Goal: Use online tool/utility: Use online tool/utility

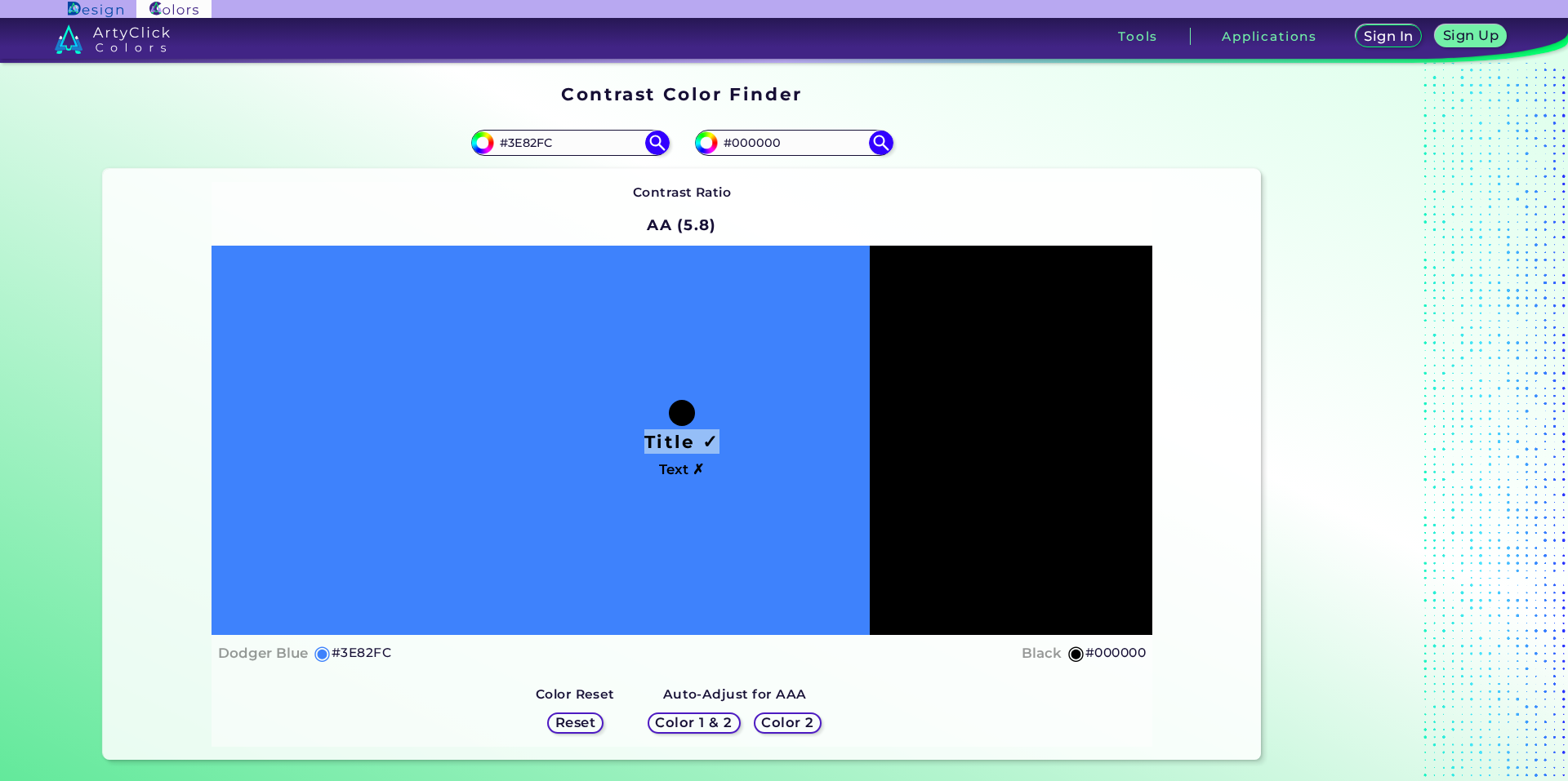
drag, startPoint x: 0, startPoint y: 0, endPoint x: 812, endPoint y: 206, distance: 837.7
click at [811, 206] on div "Contrast Ratio AA (5.8) Title ✓ Text ✗ Dodger Blue ◉ #3E82FC Black" at bounding box center [682, 464] width 941 height 564
click at [811, 146] on input "#000000" at bounding box center [794, 143] width 152 height 22
click at [874, 147] on img at bounding box center [881, 143] width 29 height 29
click at [825, 145] on input "#000000" at bounding box center [794, 143] width 152 height 22
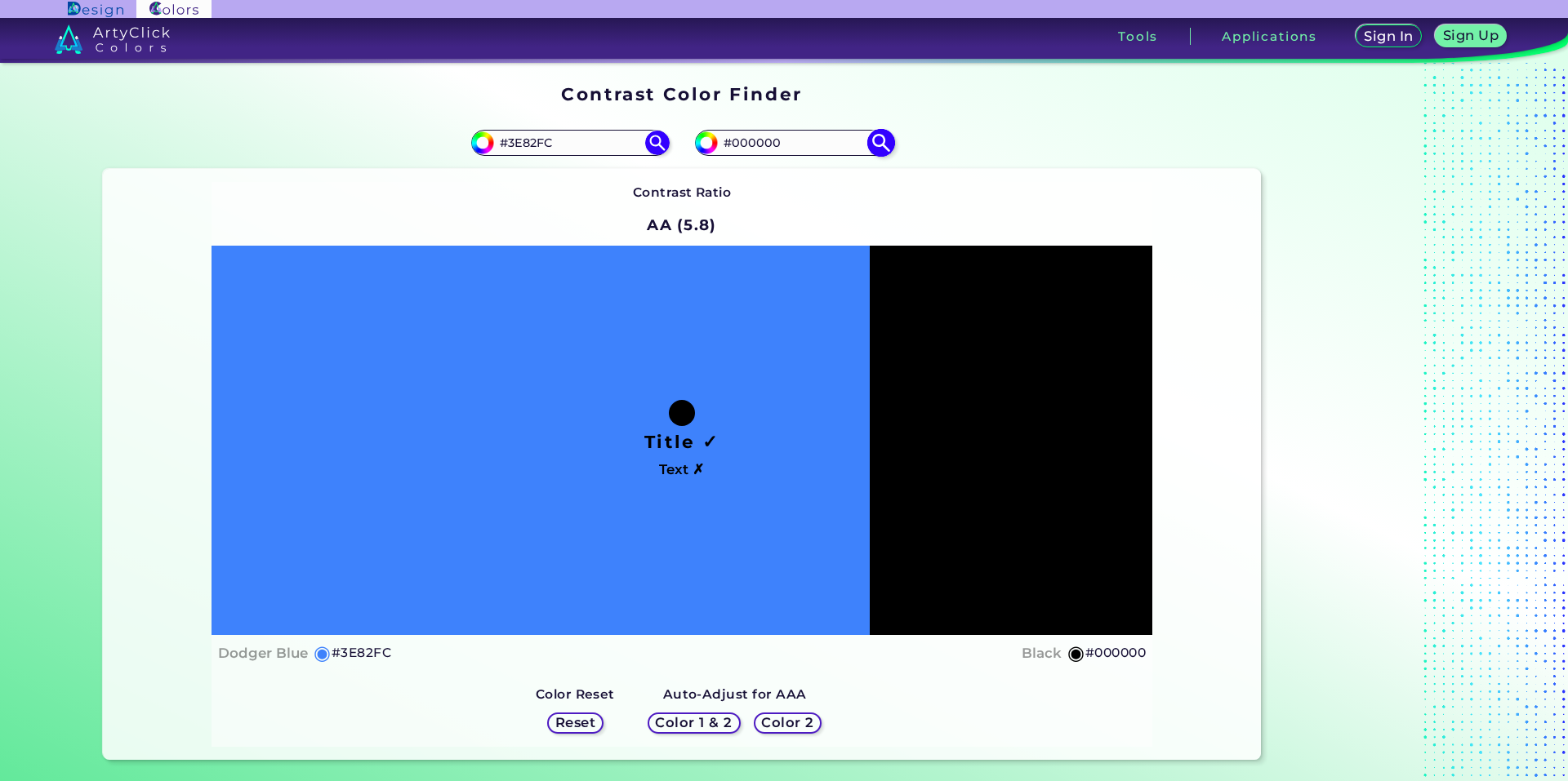
click at [875, 143] on img at bounding box center [881, 143] width 29 height 29
click at [741, 150] on input "#000000" at bounding box center [794, 143] width 152 height 22
click at [703, 143] on input "#000000" at bounding box center [704, 141] width 20 height 20
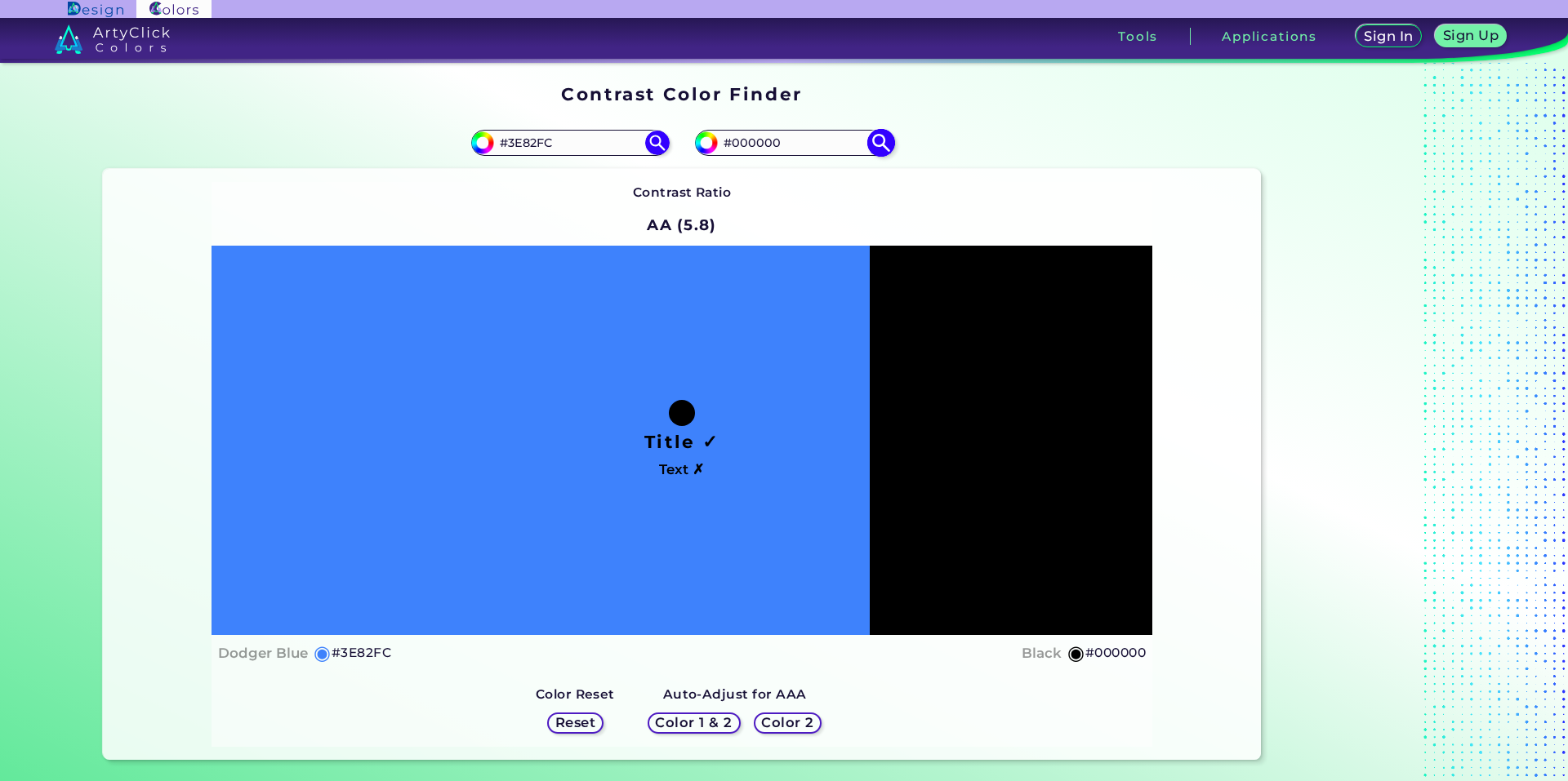
type input "#4a3030"
type input "#4A3030"
type input "#4b3030"
type input "#4B3030"
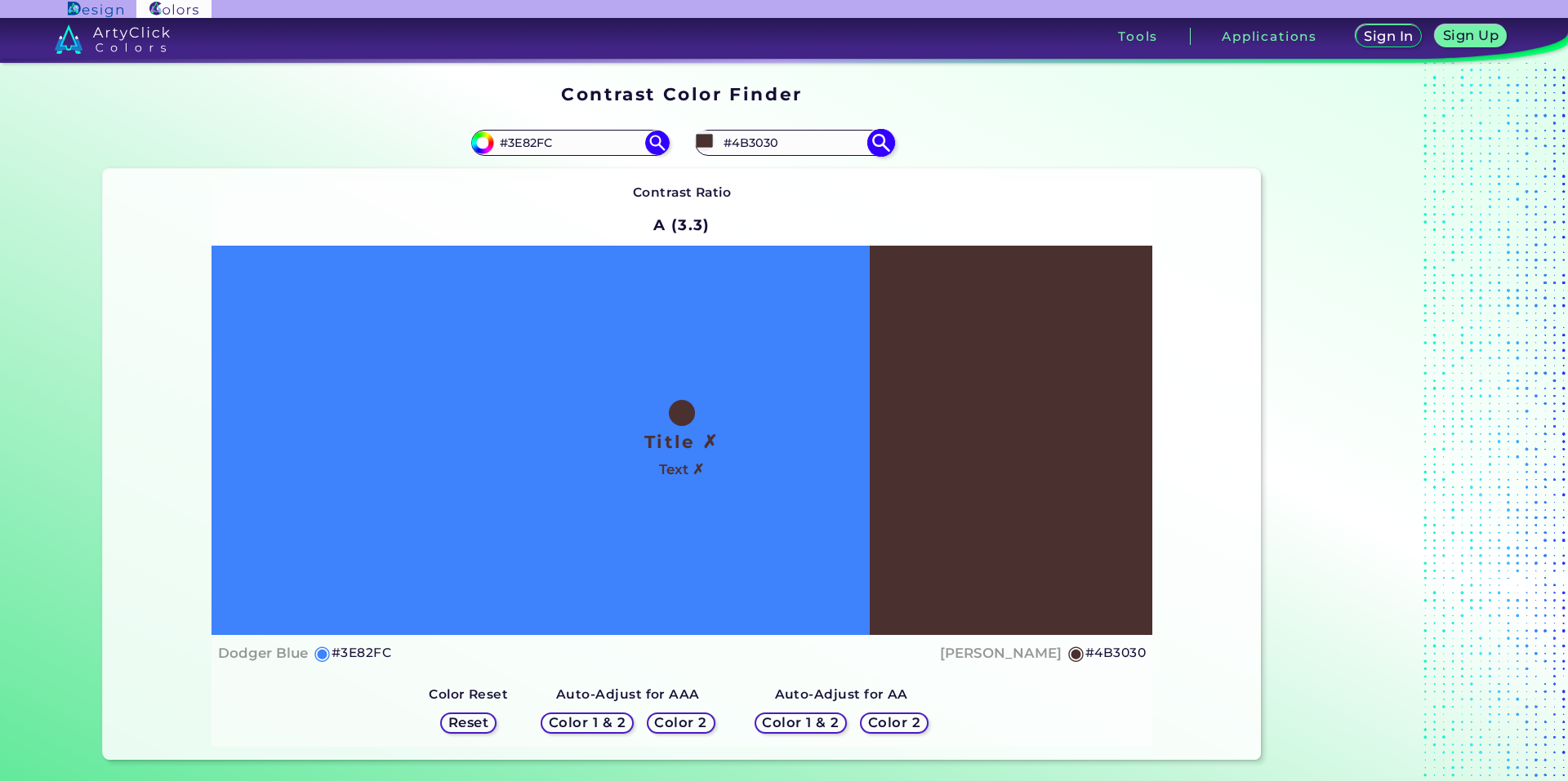
type input "#4b2f2f"
type input "#4B2F2F"
type input "#4f3030"
type input "#4F3030"
type input "#503030"
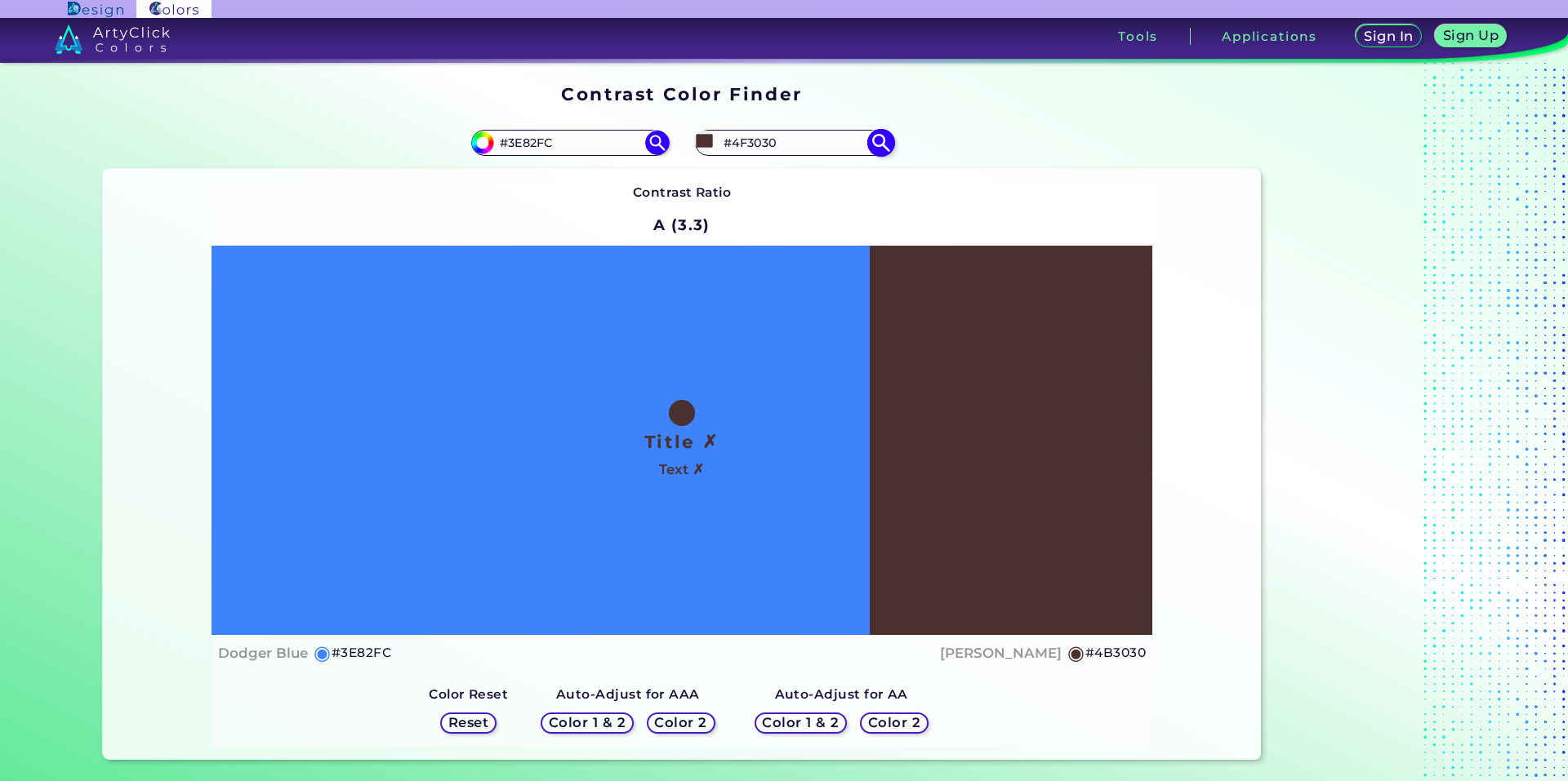
type input "#503030"
type input "#4d2d2d"
type input "#4D2D2D"
type input "#502f2f"
type input "#502F2F"
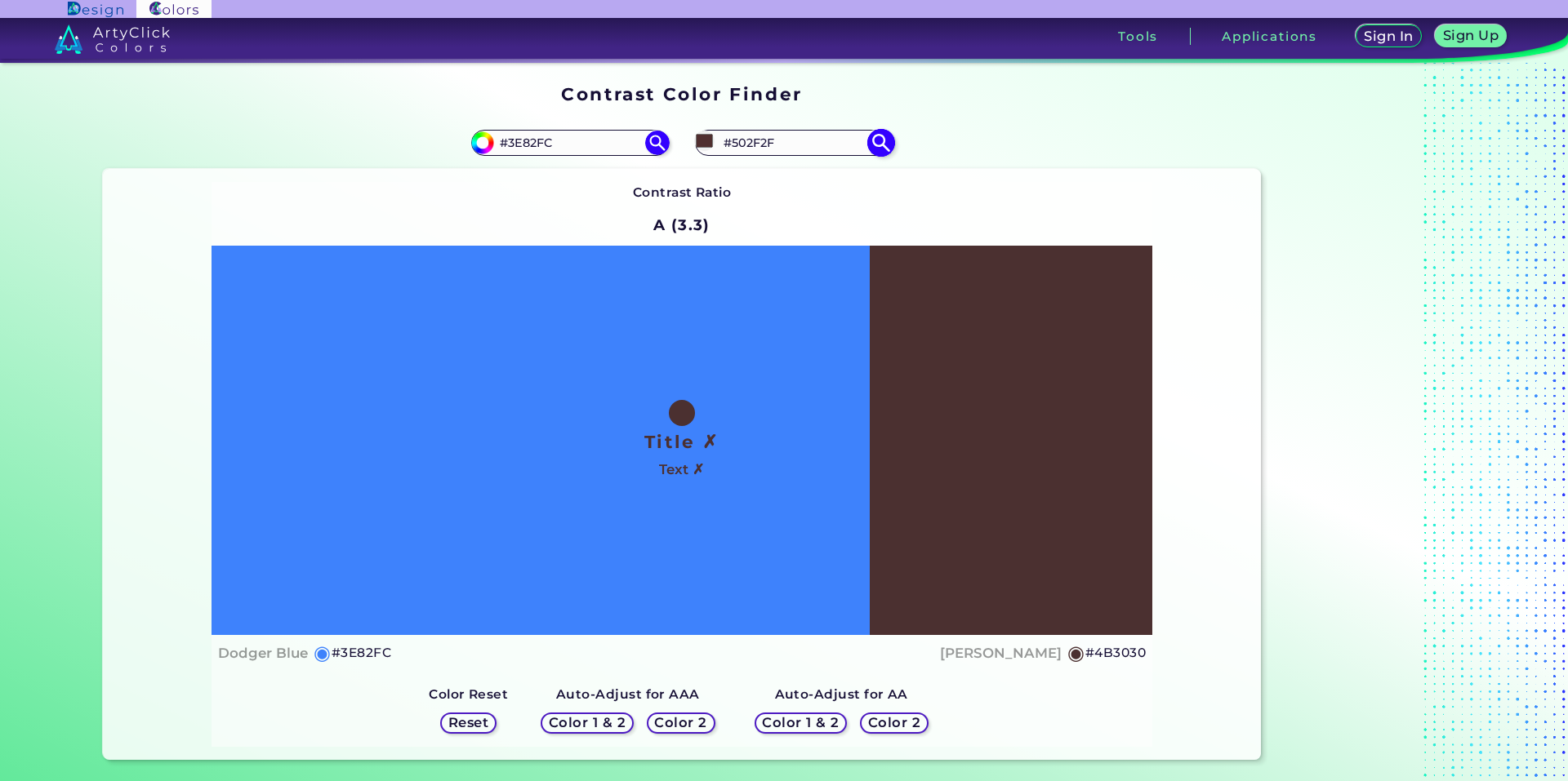
type input "#512f2f"
type input "#512F2F"
type input "#522d2d"
type input "#522D2D"
type input "#562e2e"
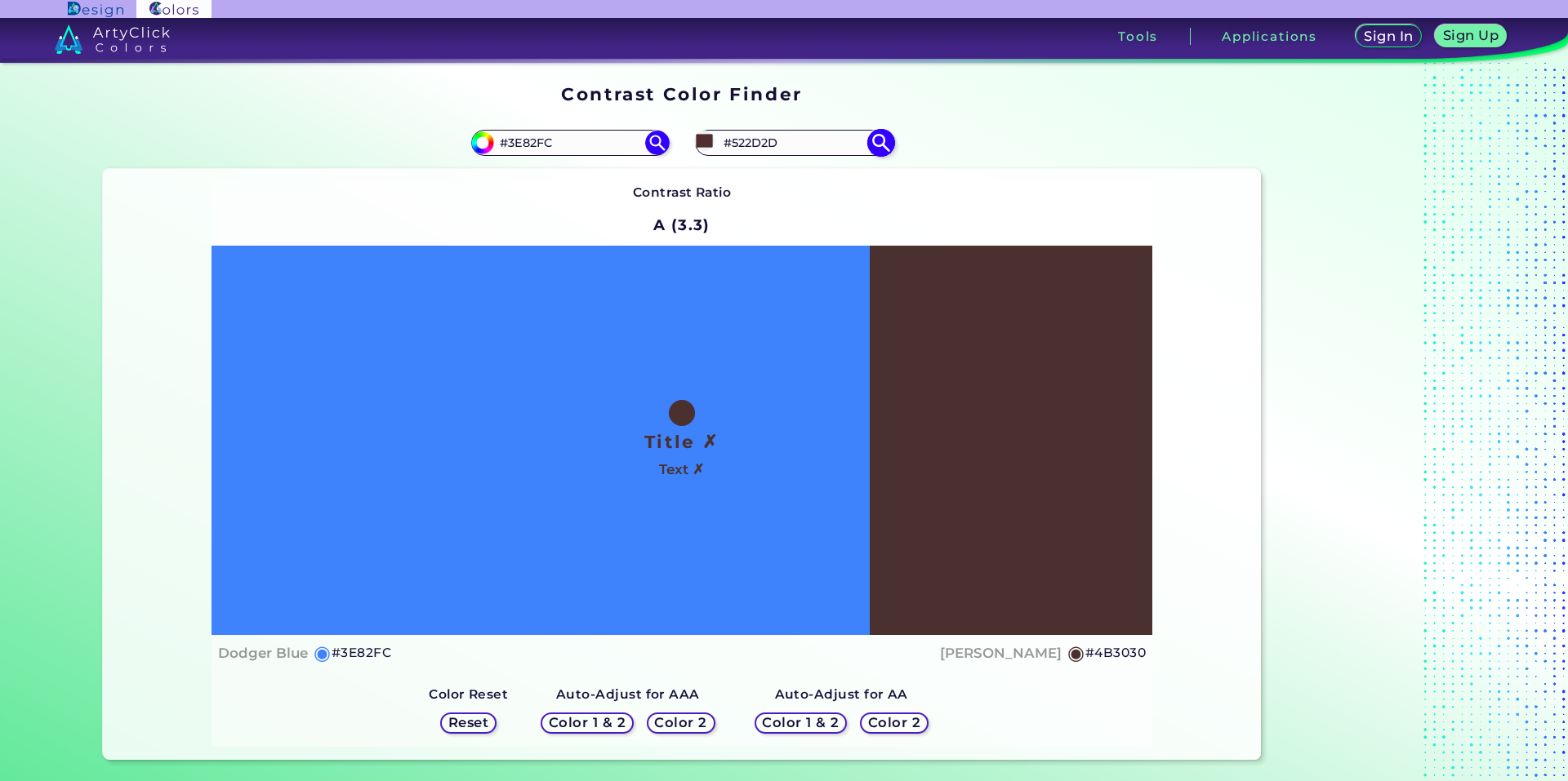
type input "#562E2E"
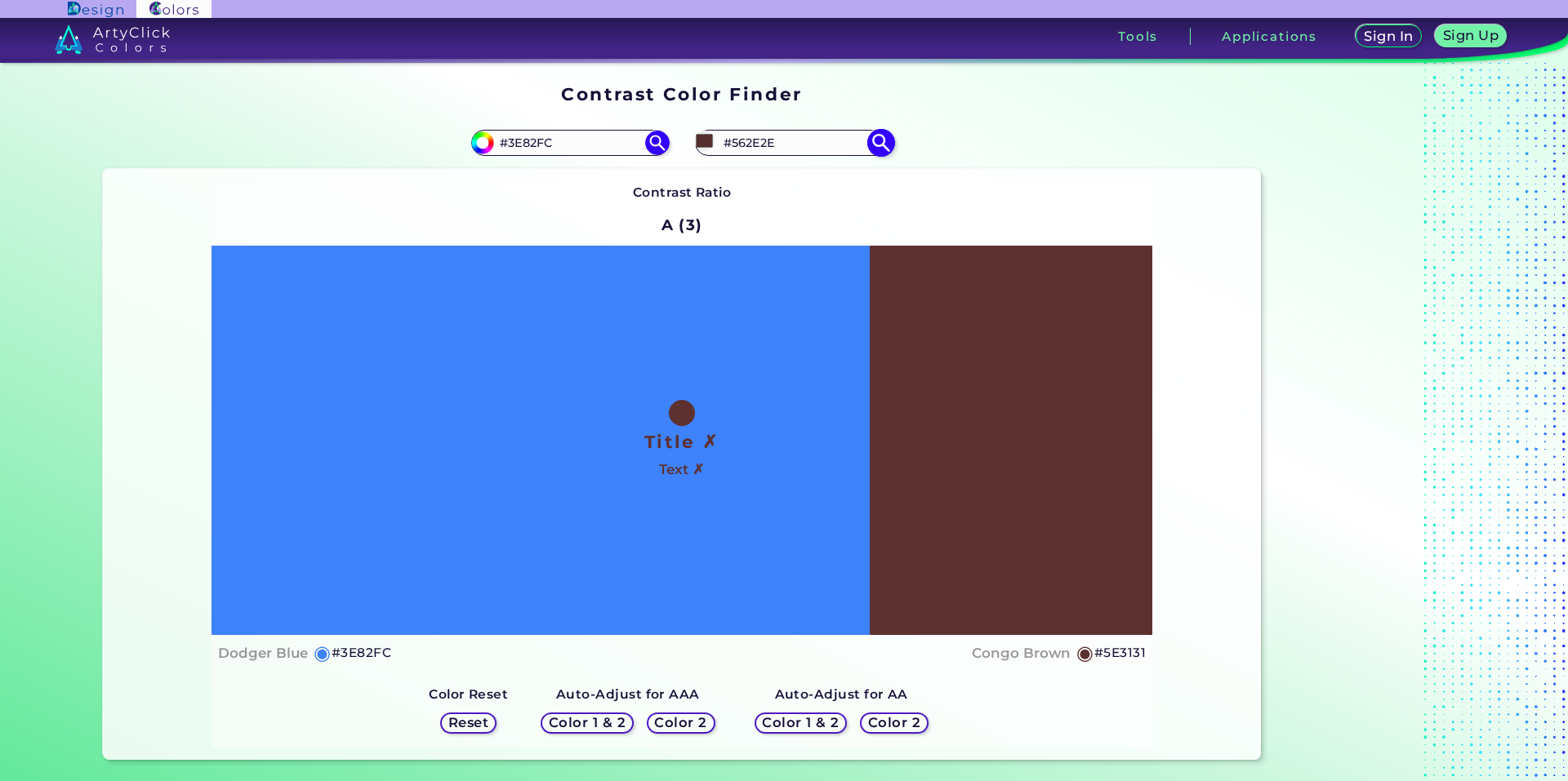
type input "#5e3131"
type input "#5E3131"
type input "#602e2e"
type input "#602E2E"
type input "#703333"
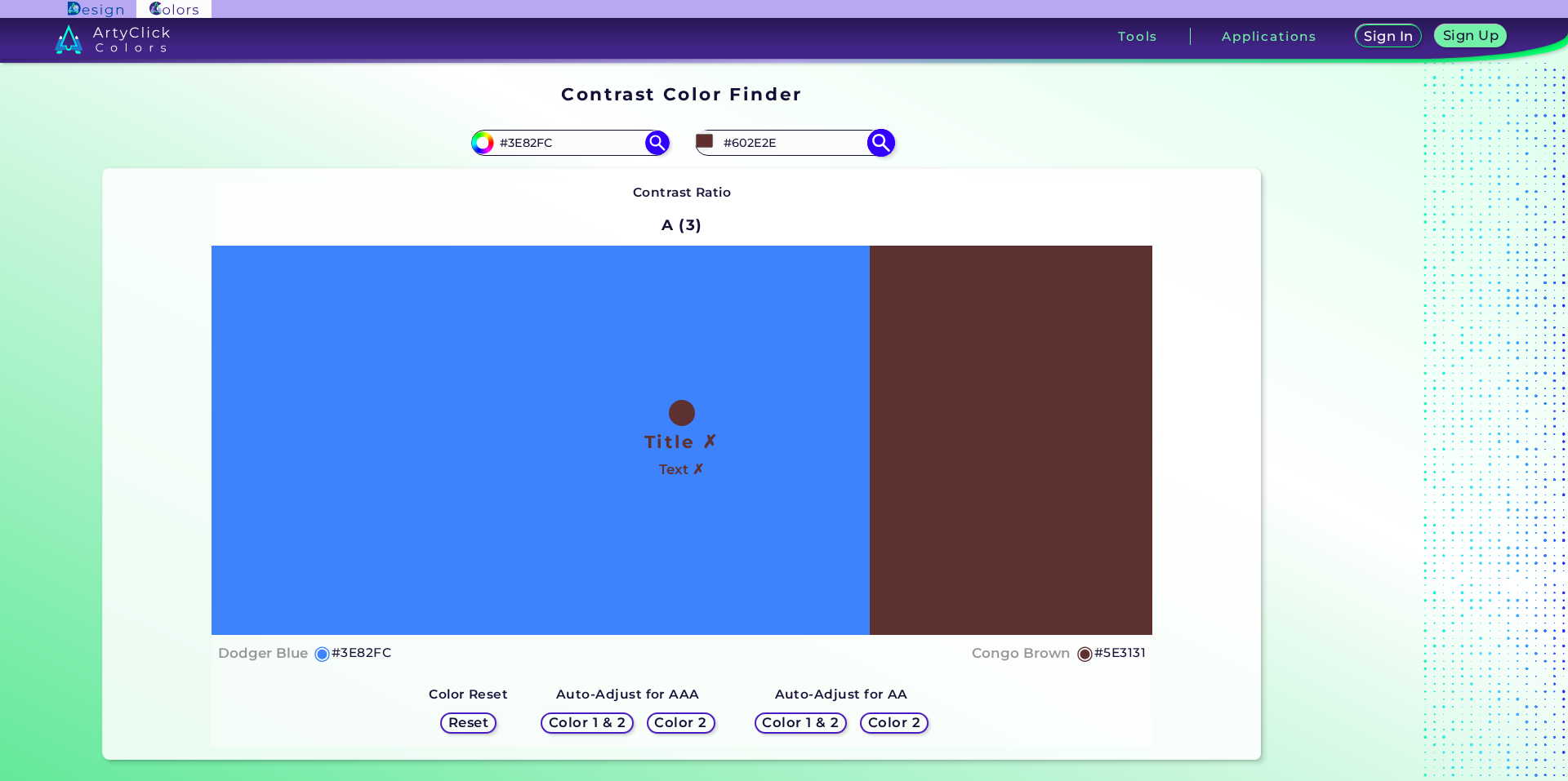
type input "#703333"
type input "#813232"
type input "#993333"
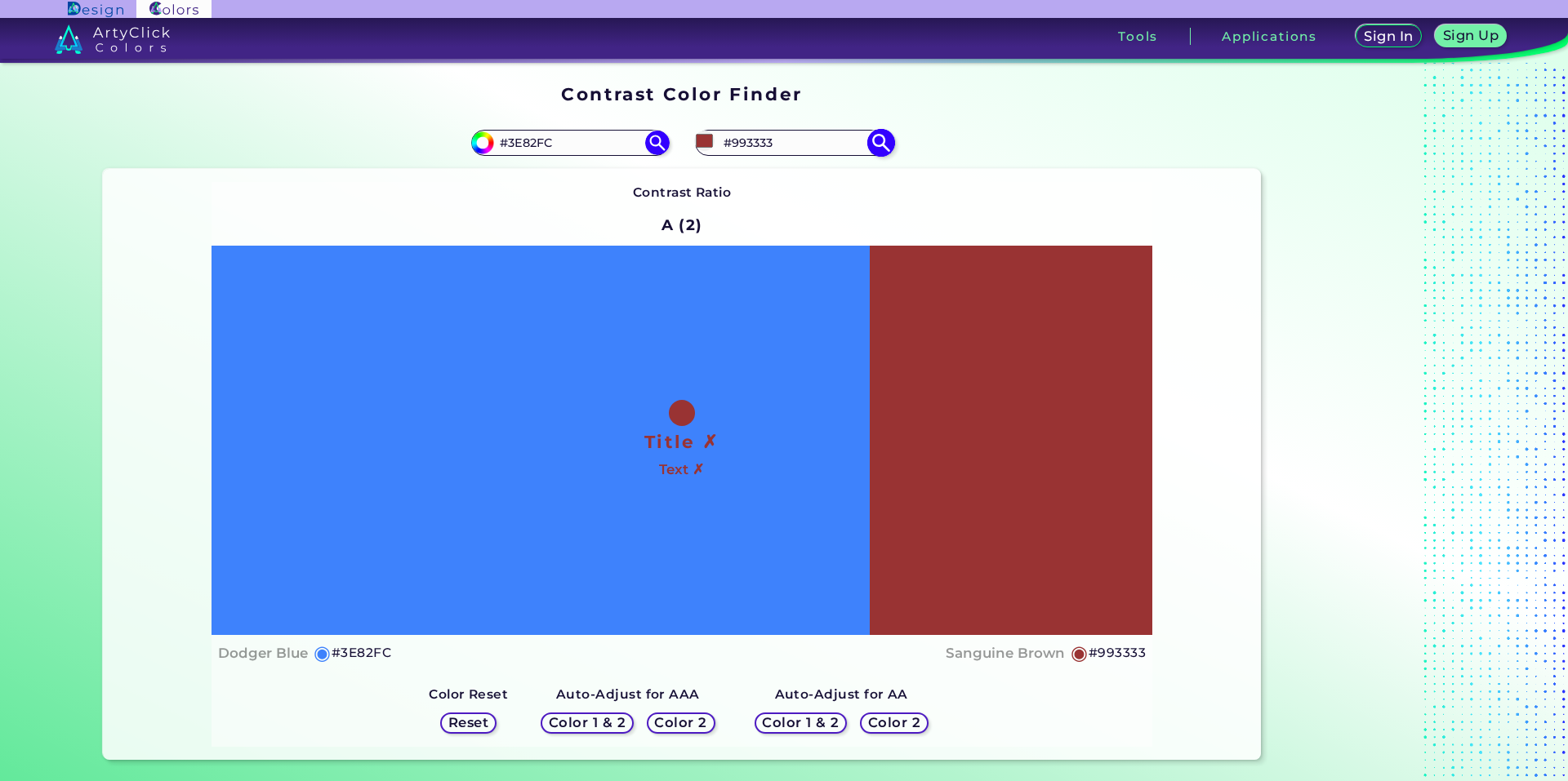
type input "#ae3232"
type input "#AE3232"
type input "#c12f2f"
type input "#C12F2F"
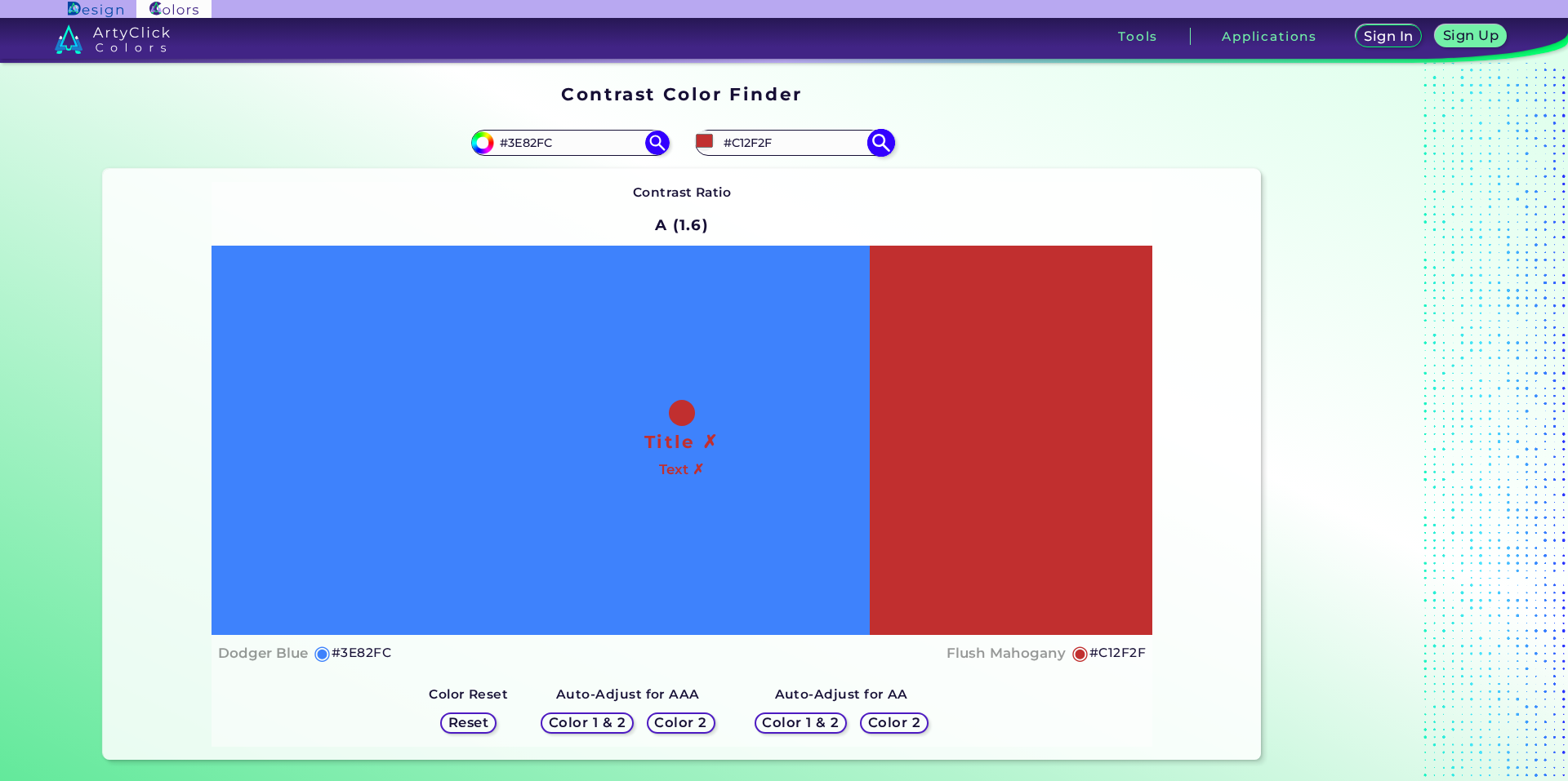
type input "#c62f2f"
type input "#C62F2F"
type input "#d42b2b"
type input "#D42B2B"
type input "#f42a2a"
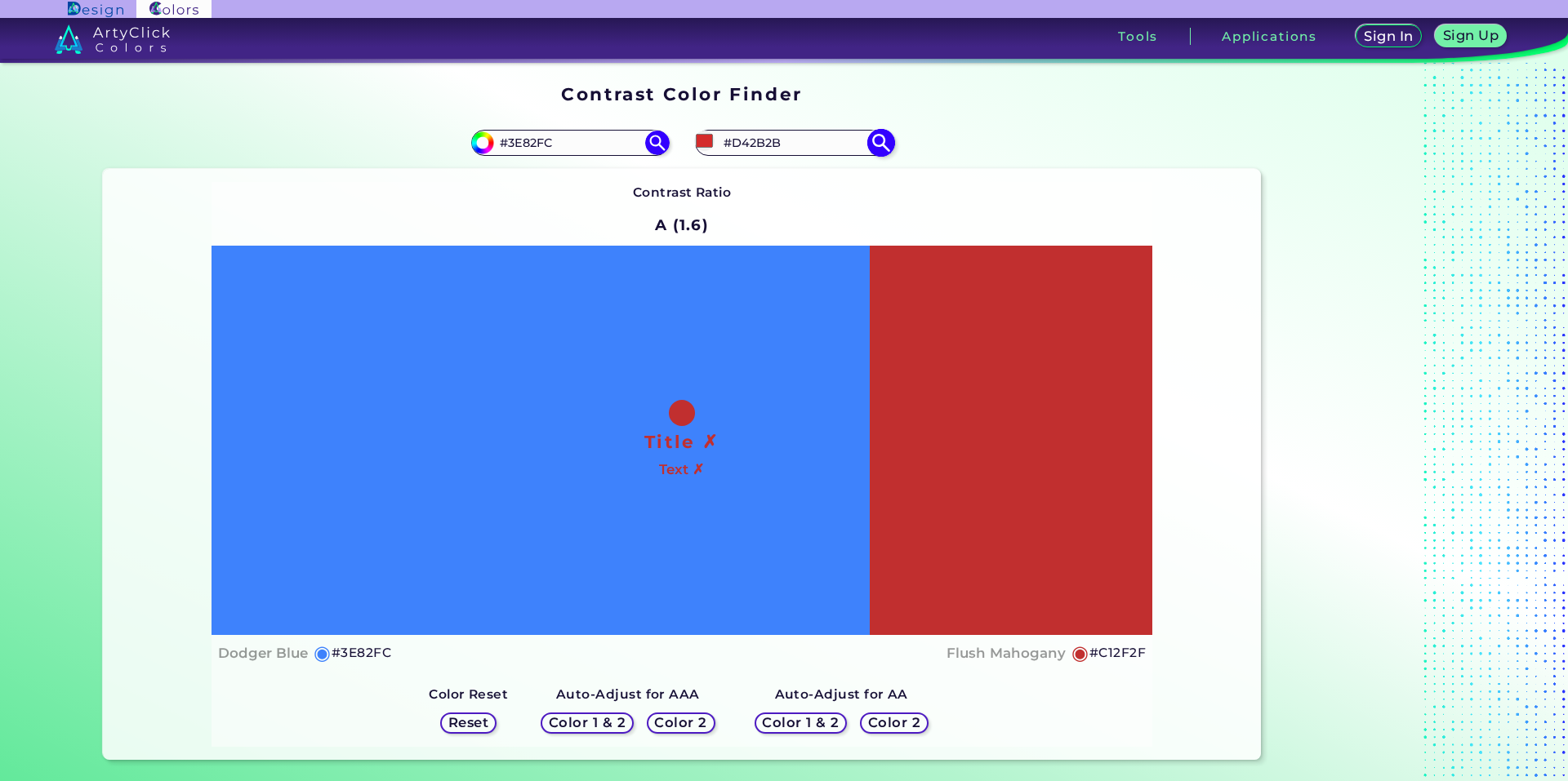
type input "#F42A2A"
type input "#ff0f0f"
type input "#FF0F0F"
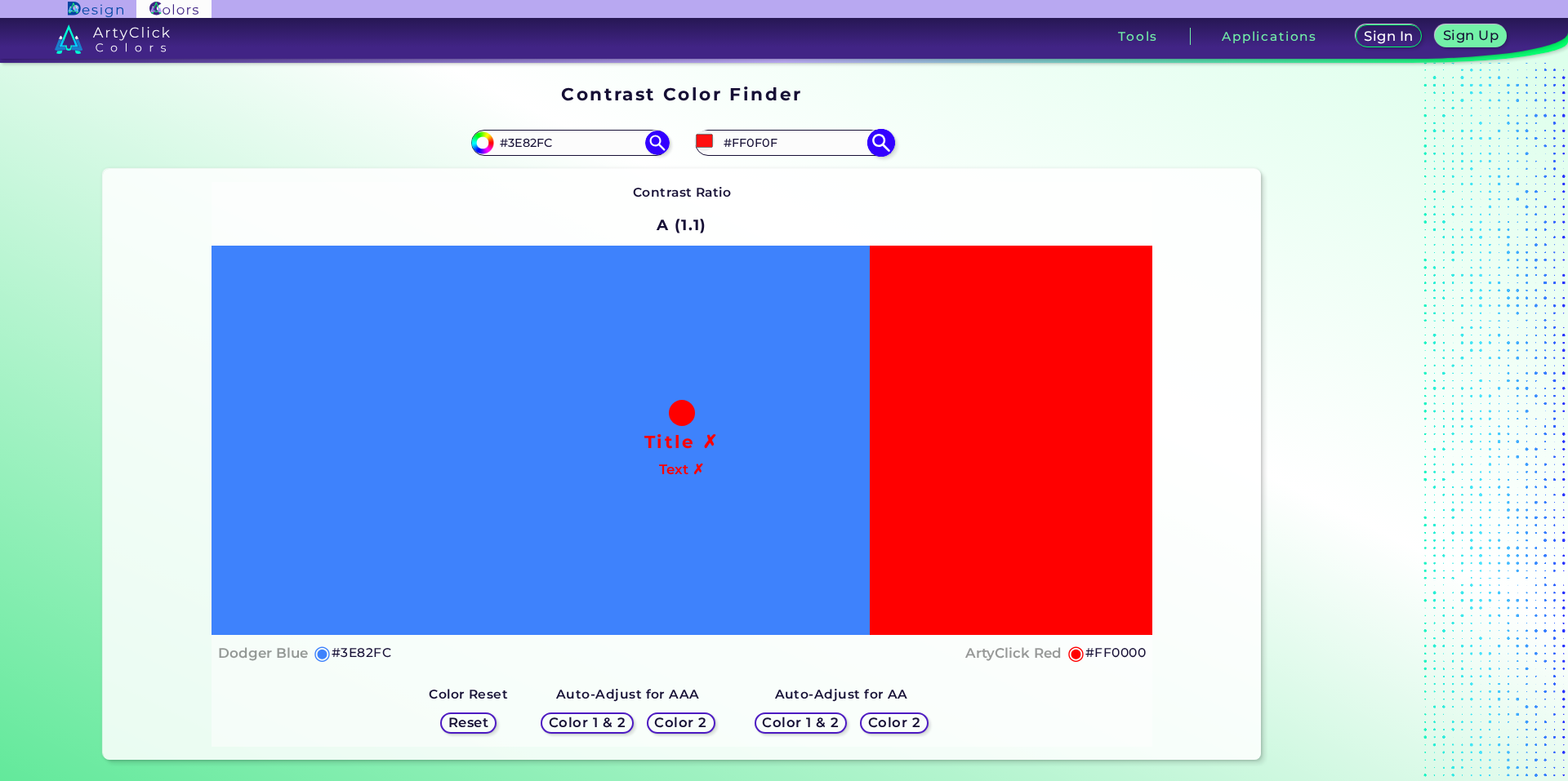
type input "#ff0000"
type input "#FF0000"
type input "#00ff88"
type input "#00FF88"
type input "#00ff7b"
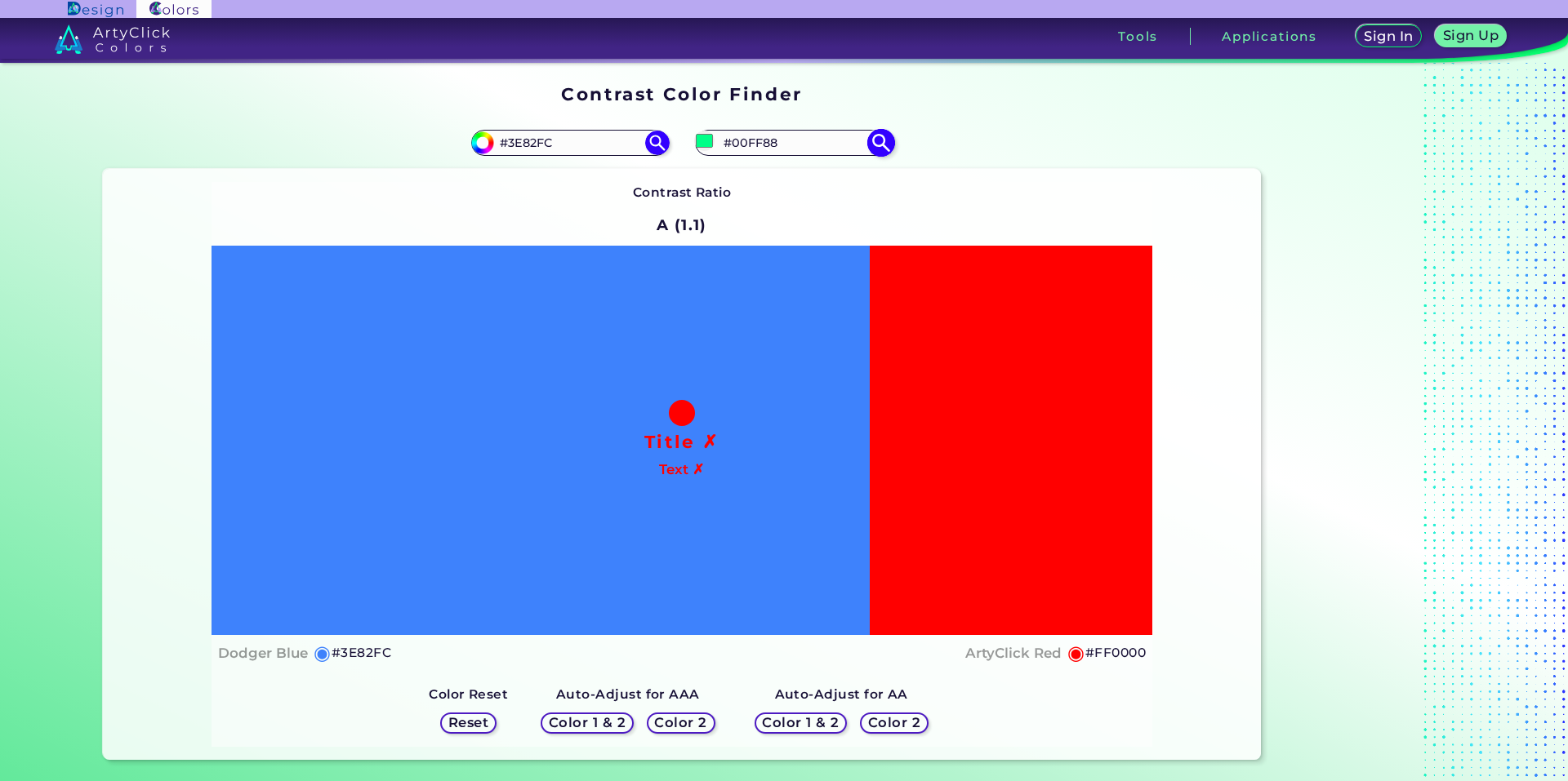
type input "#00FF7B"
type input "#00ff55"
type input "#00FF55"
type input "#00ff4c"
type input "#00FF4C"
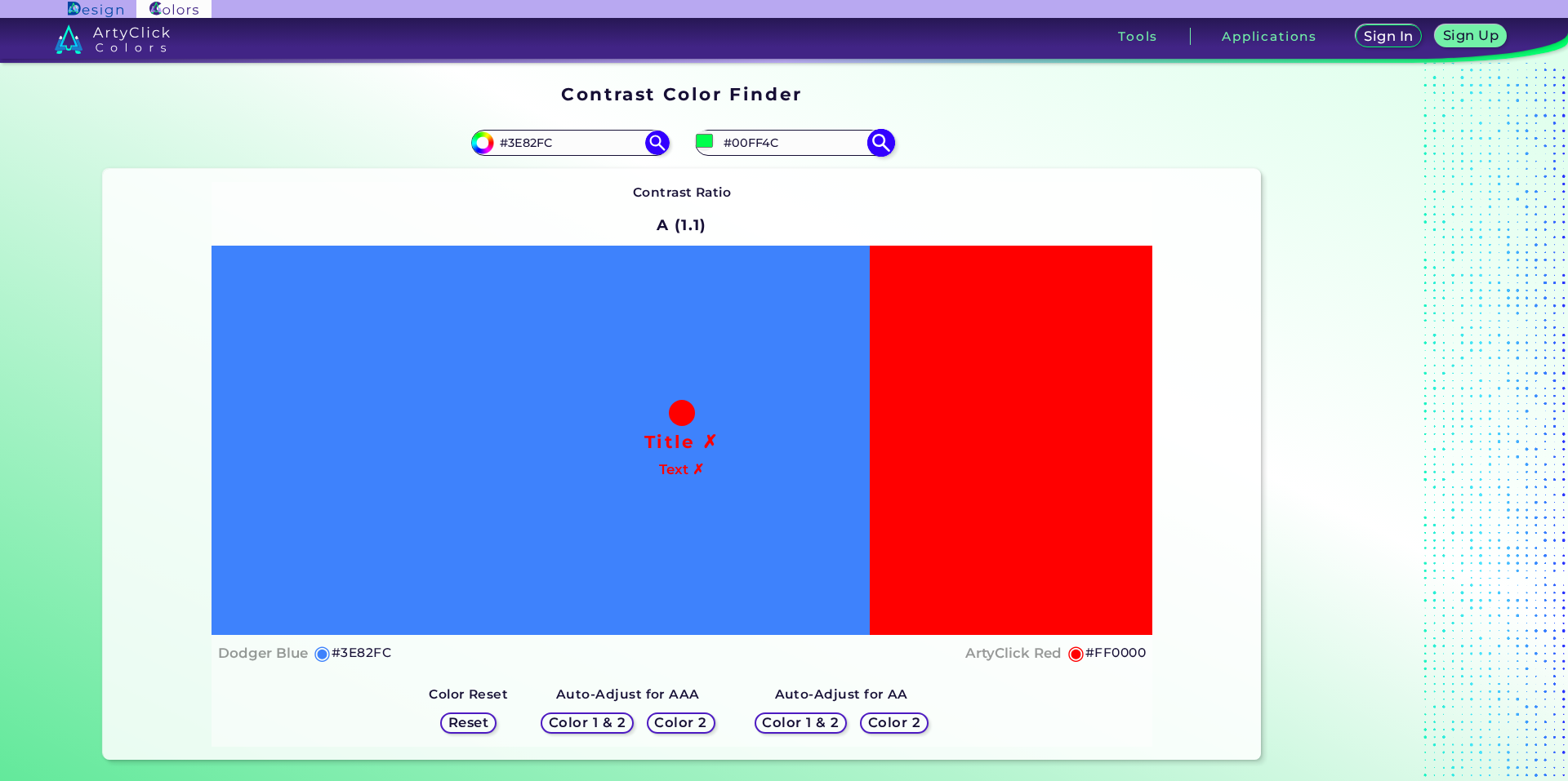
type input "#00ff33"
type input "#00FF33"
type input "#00ff11"
type input "#00FF11"
type input "#2bff00"
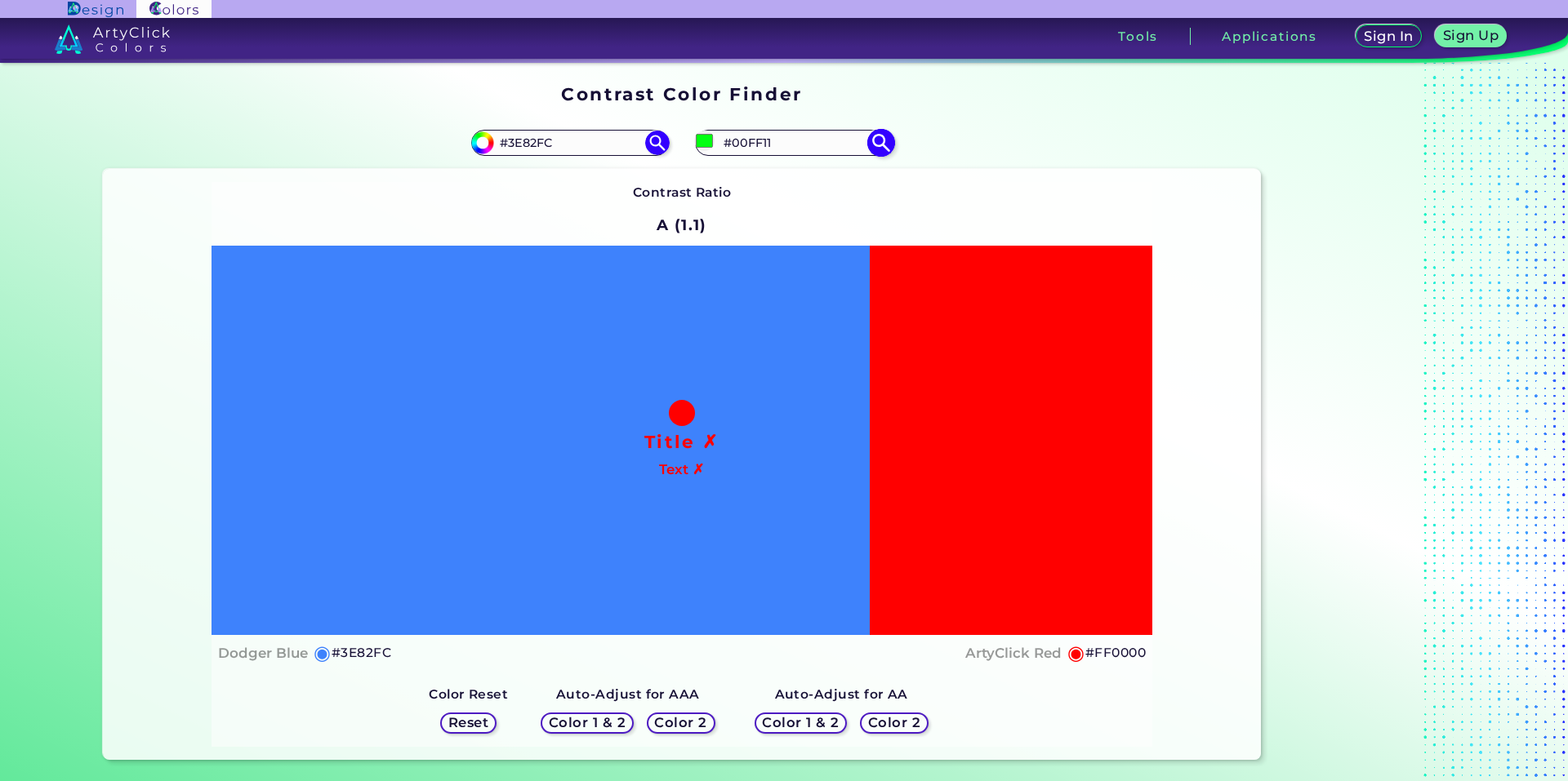
type input "#2BFF00"
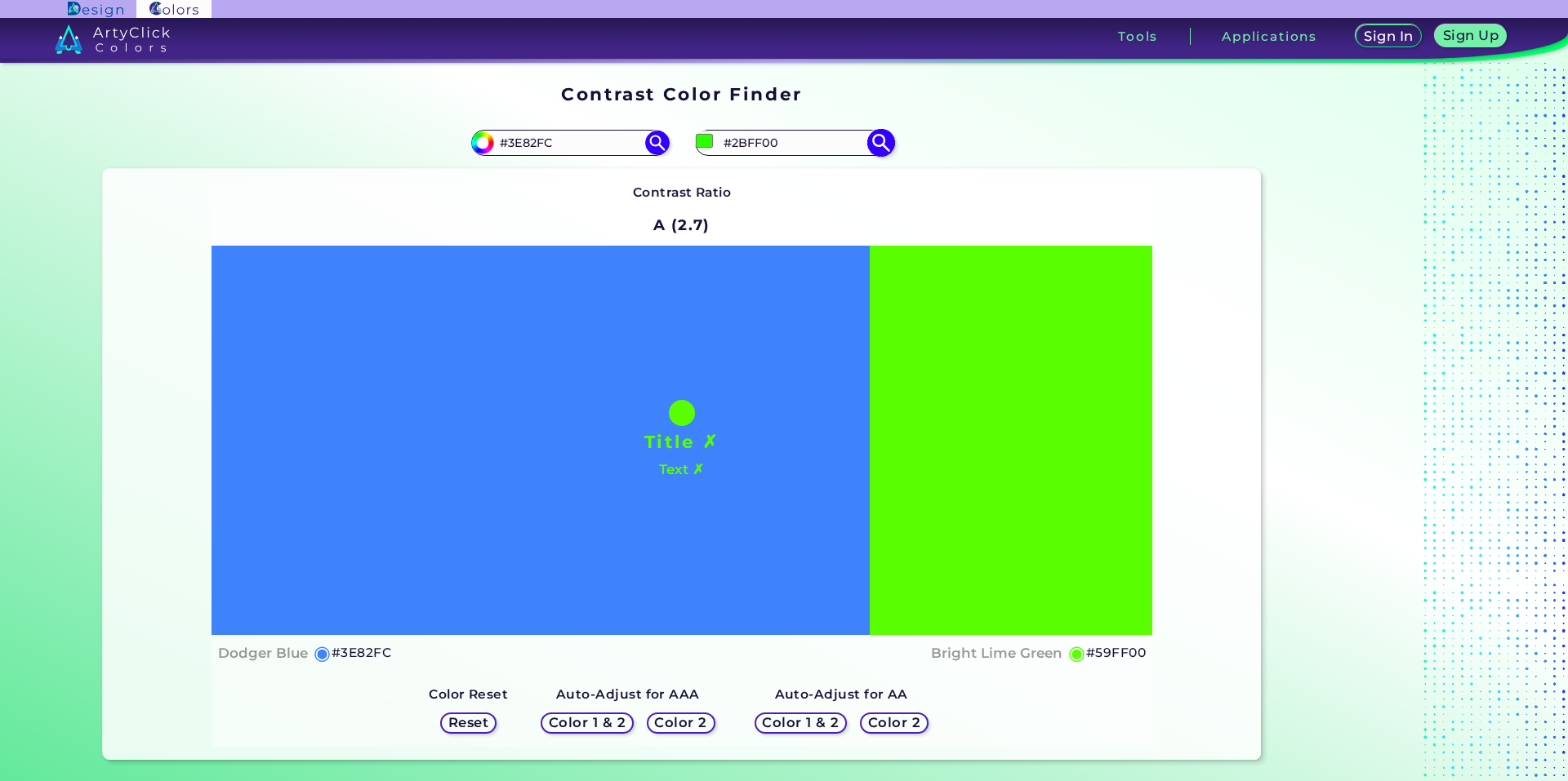
type input "#66ff00"
type input "#66FF00"
type input "#73ff00"
type input "#73FF00"
type input "#80ff00"
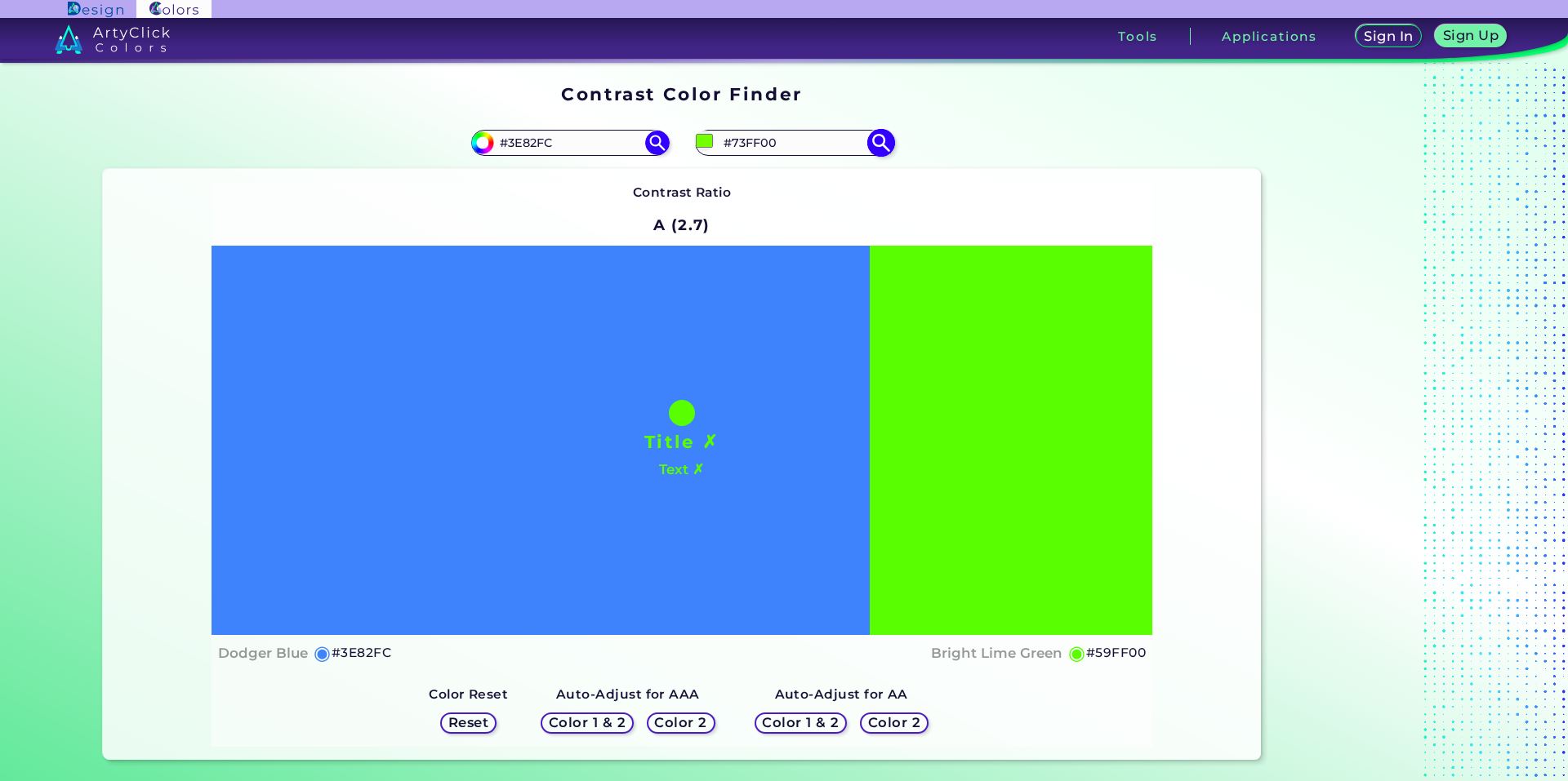
type input "#80FF00"
type input "#99ff00"
type input "#99FF00"
type input "#aeff00"
type input "#AEFF00"
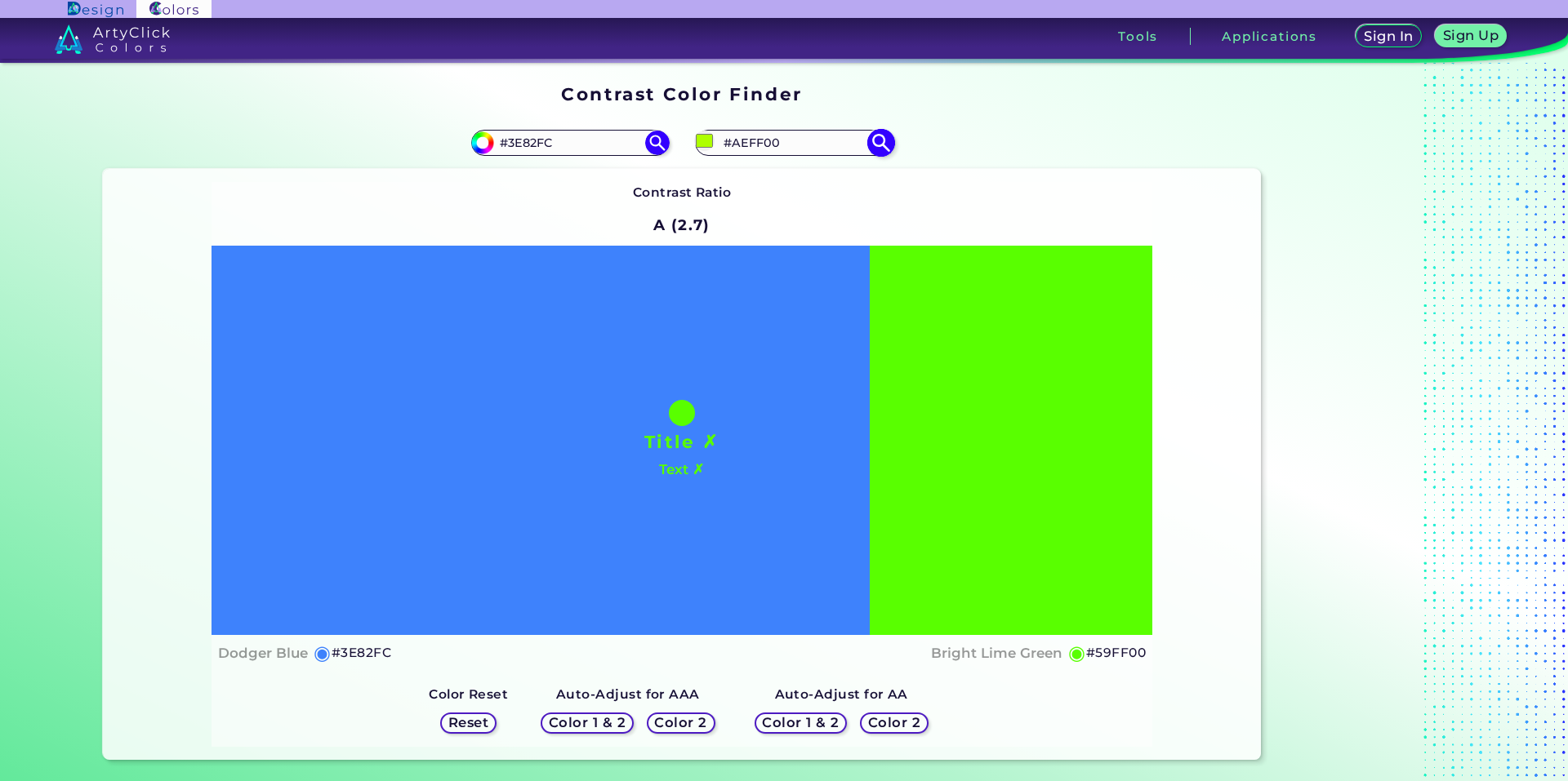
type input "#c8ff00"
type input "#C8FF00"
type input "#d4ff00"
type input "#D4FF00"
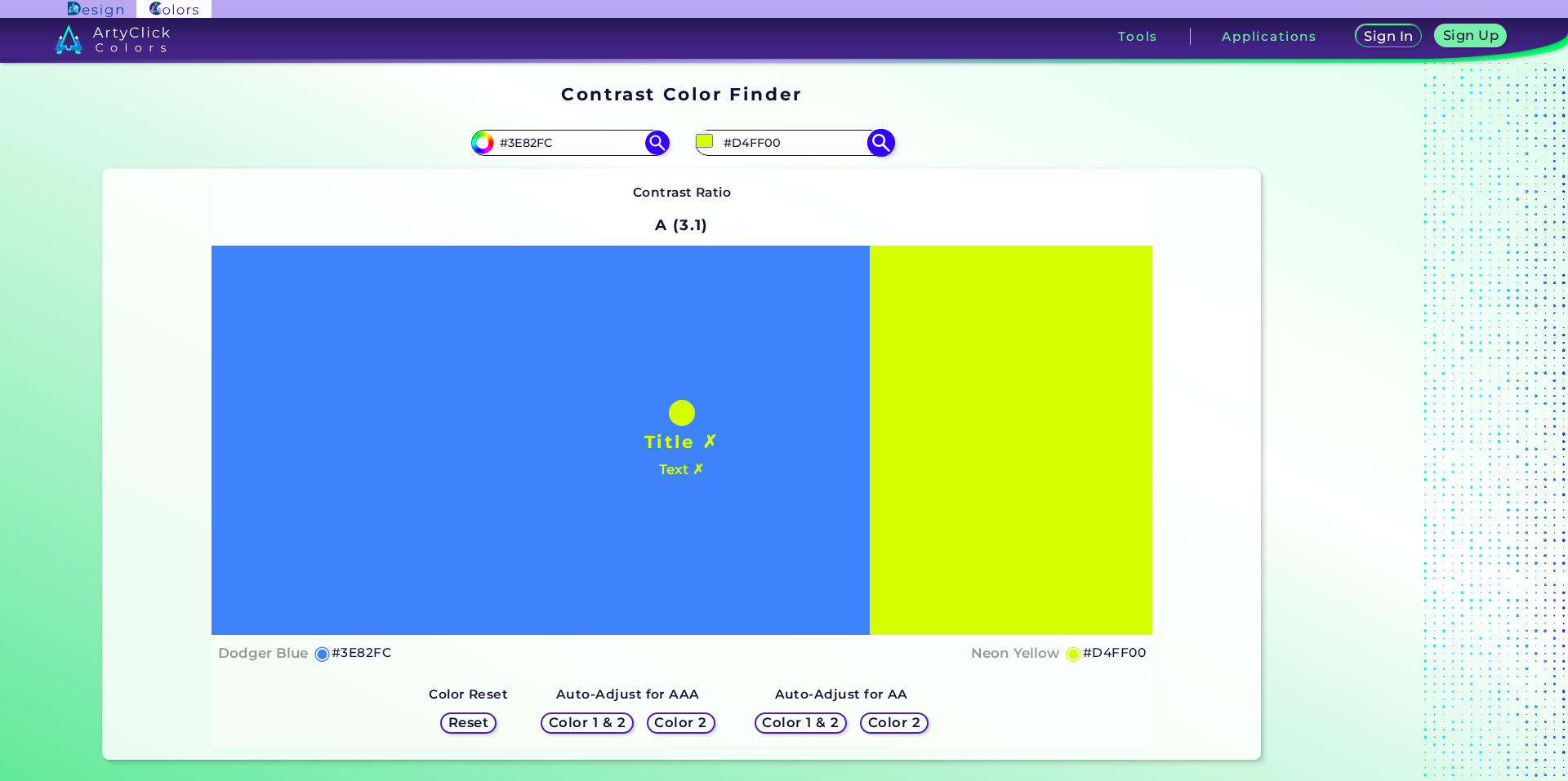
type input "#e1ff00"
type input "#E1FF00"
type input "#eeff00"
type input "#EEFF00"
type input "#fbff00"
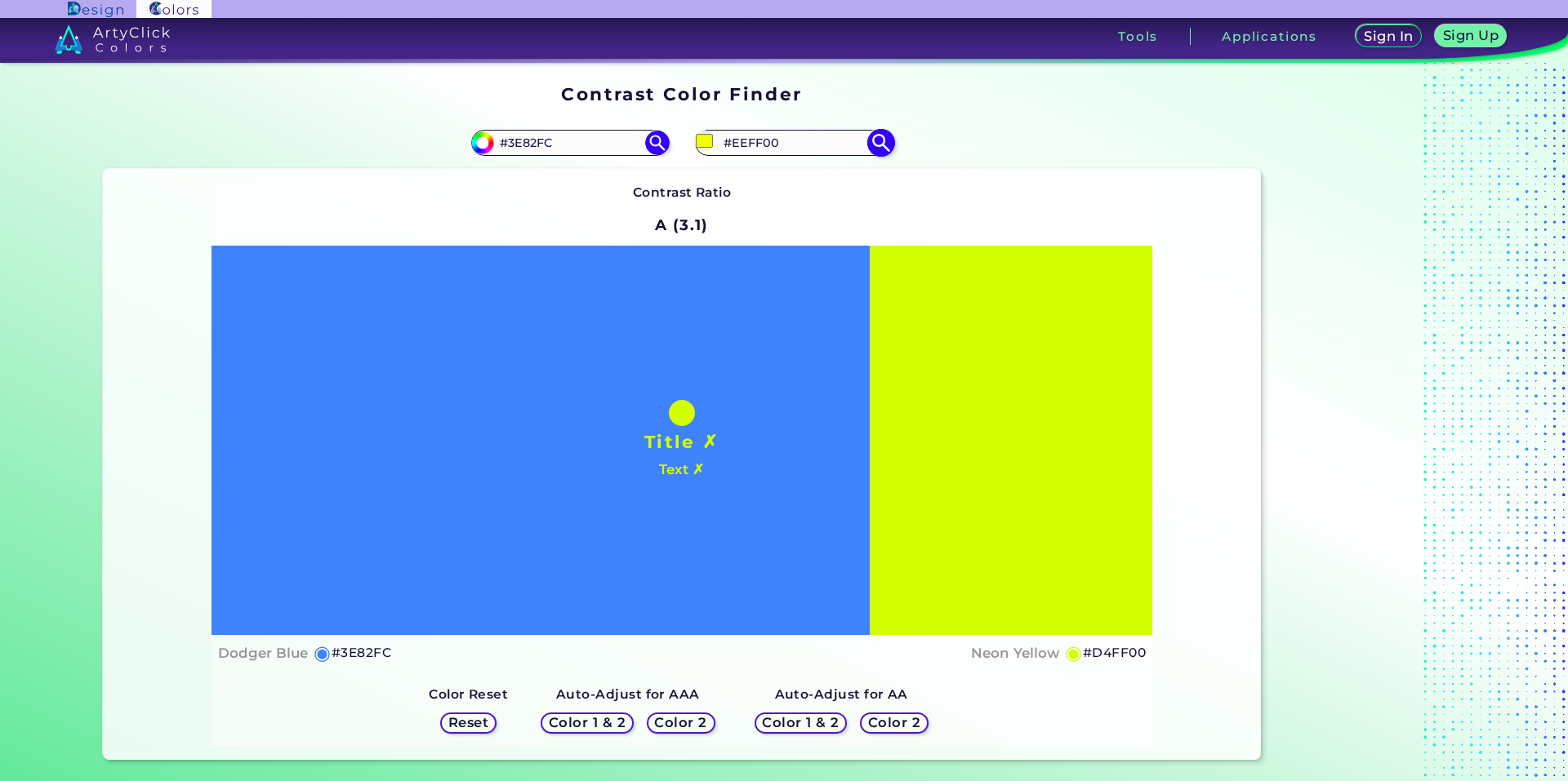
type input "#FBFF00"
type input "#fff700"
type input "#FFF700"
type input "#ffea00"
type input "#FFEA00"
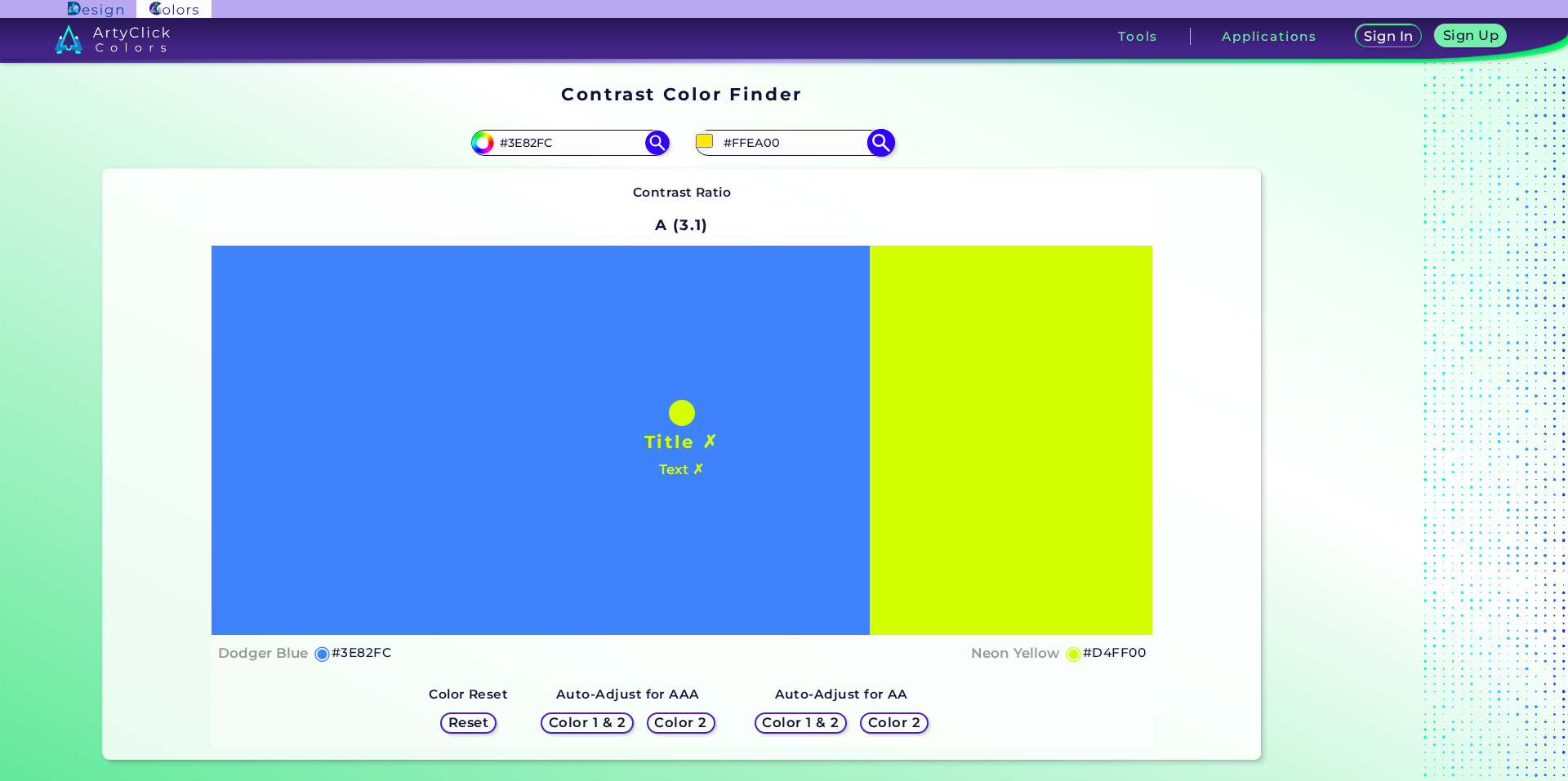
type input "#ffdd00"
type input "#FFDD00"
type input "#ffd500"
type input "#FFD500"
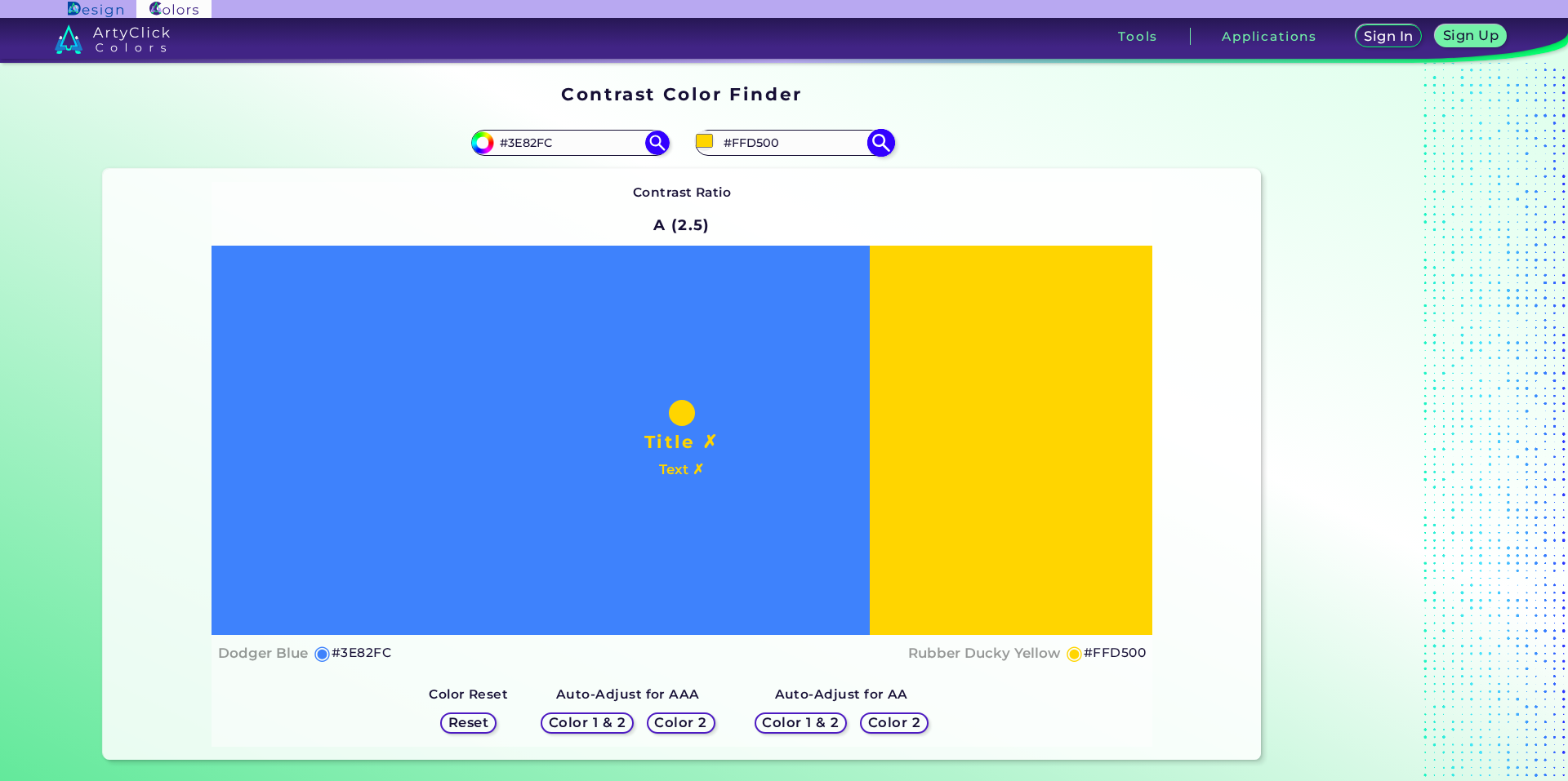
type input "#ffc800"
type input "#FFC800"
type input "#ffbb00"
type input "#FFBB00"
type input "#ffae00"
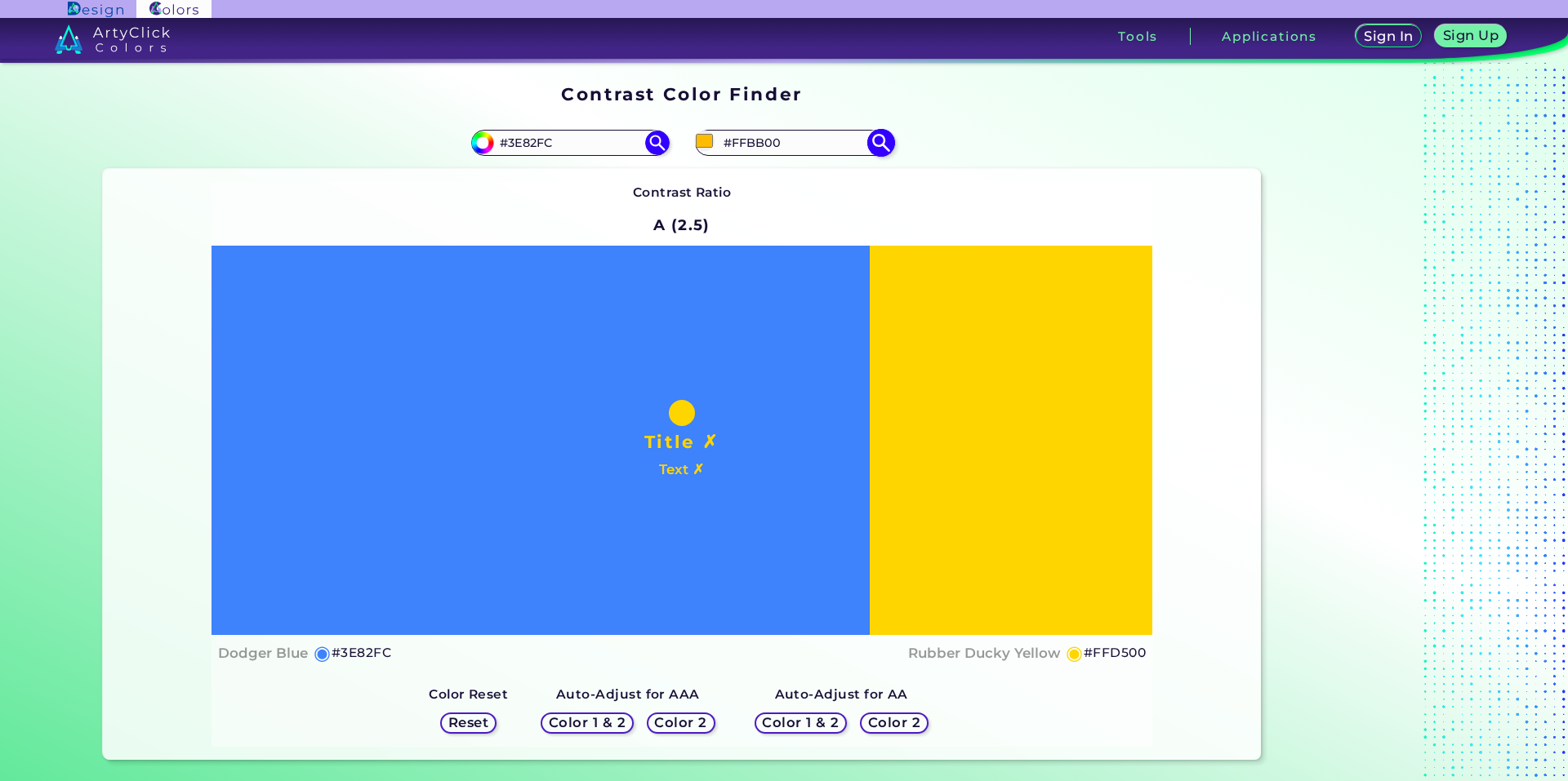
type input "#FFAE00"
type input "#ffa200"
type input "#FFA200"
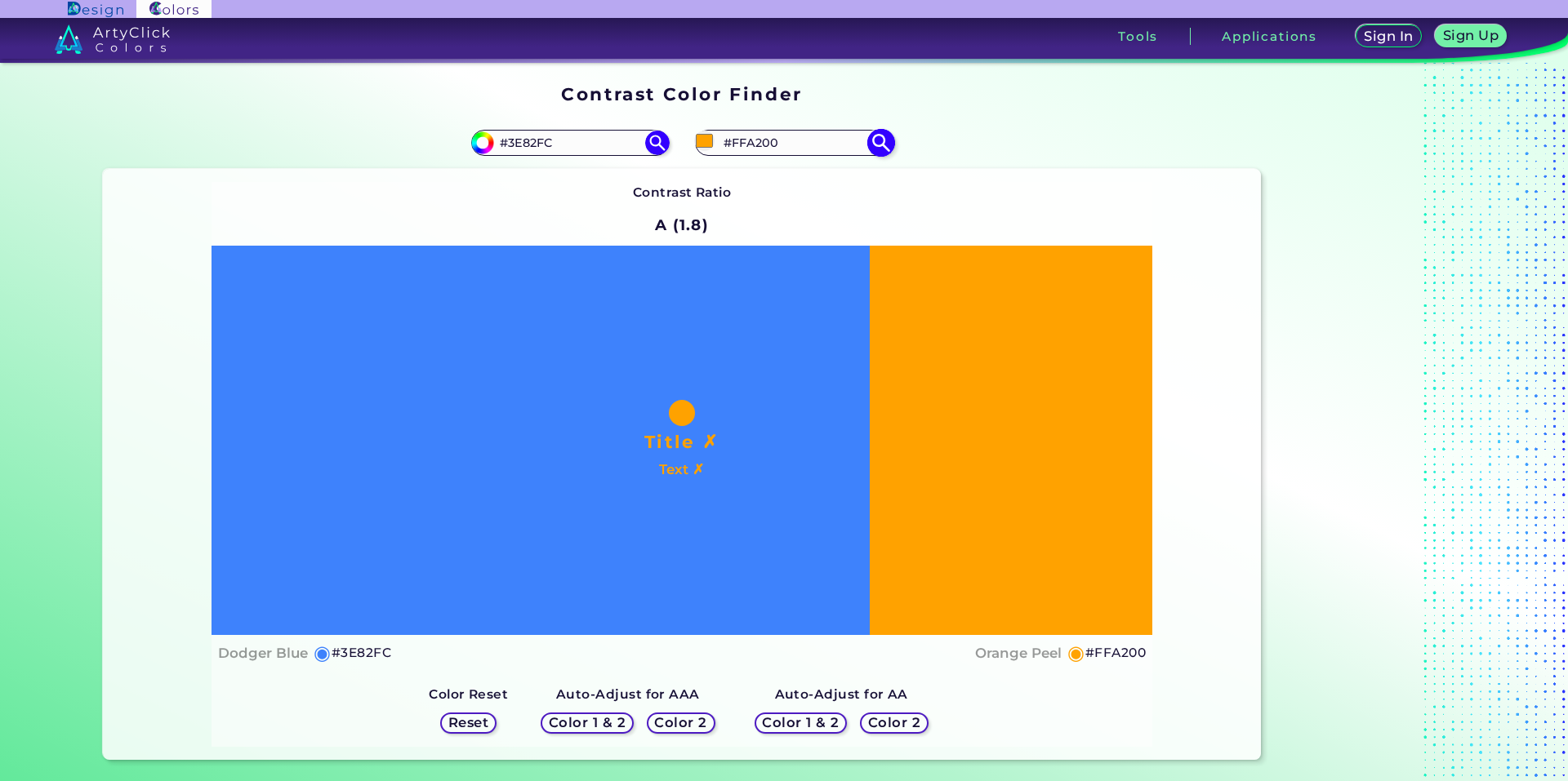
type input "#ffae00"
type input "#FFAE00"
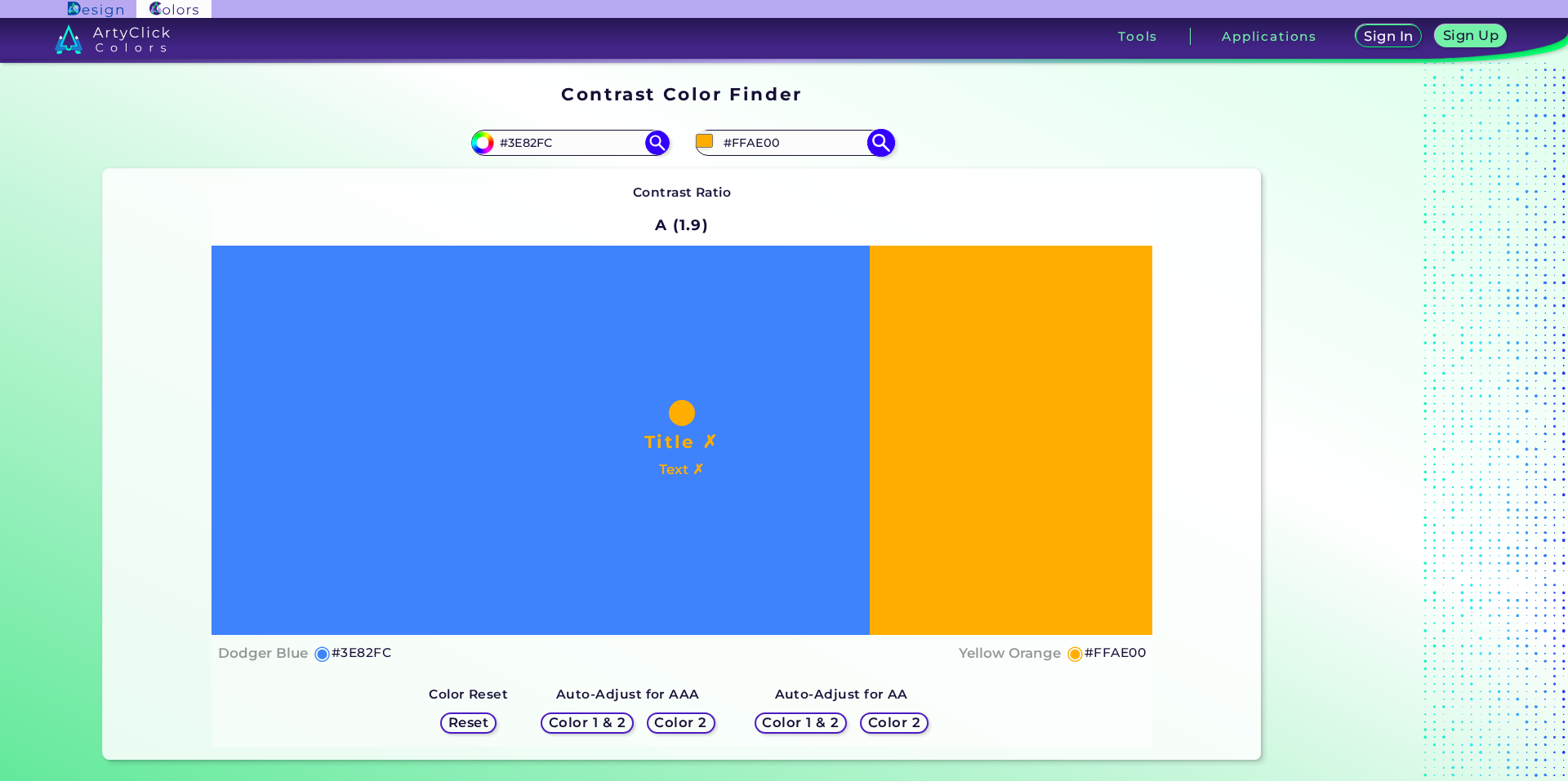
type input "#ffbb00"
type input "#FFBB00"
type input "#ffd500"
type input "#FFD500"
type input "#ffdd00"
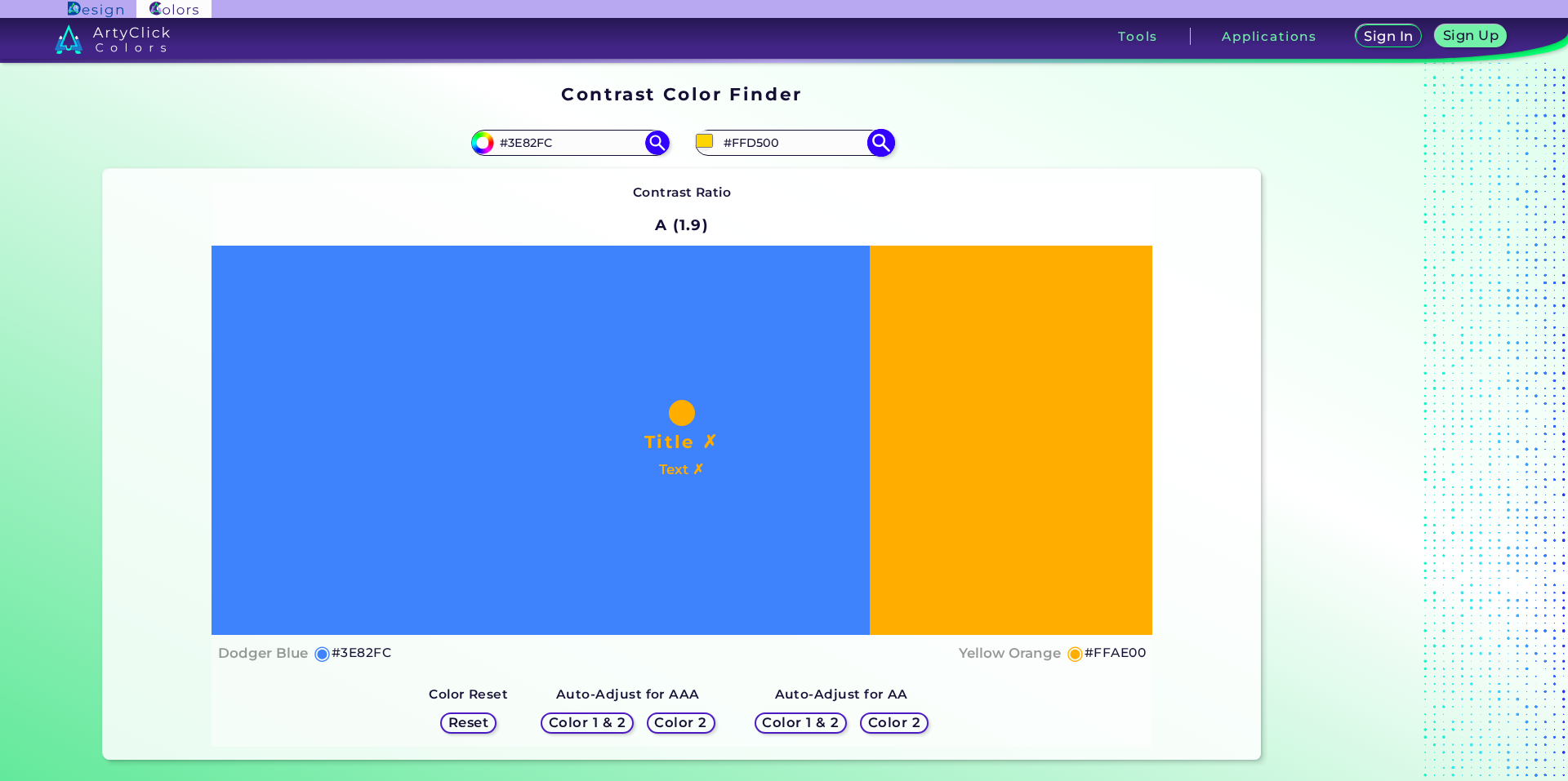
type input "#FFDD00"
type input "#ffea00"
type input "#FFEA00"
type input "#fff700"
type input "#FFF700"
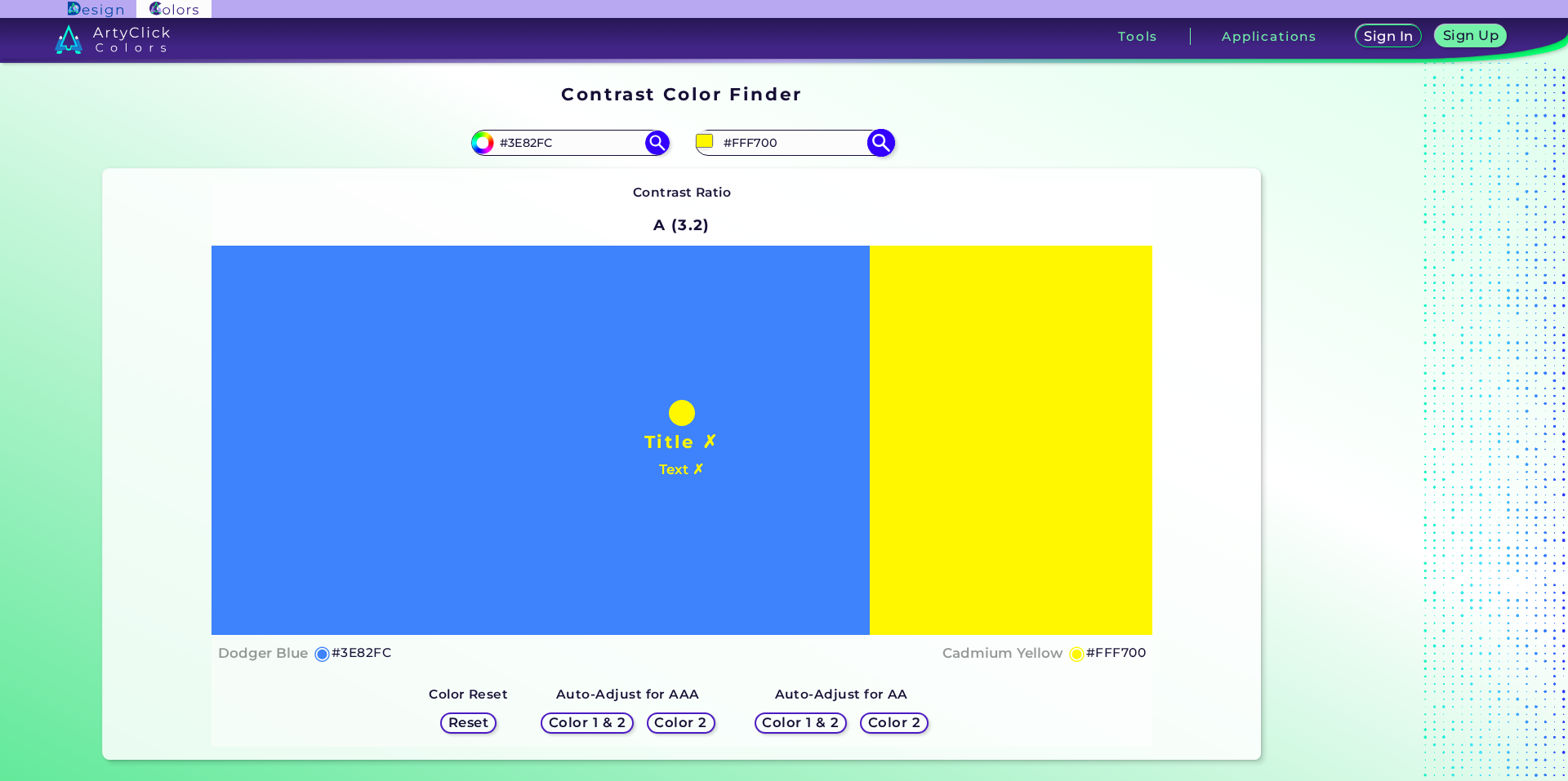
type input "#ffea00"
type input "#FFEA00"
type input "#ffdd00"
type input "#FFDD00"
type input "#ffd500"
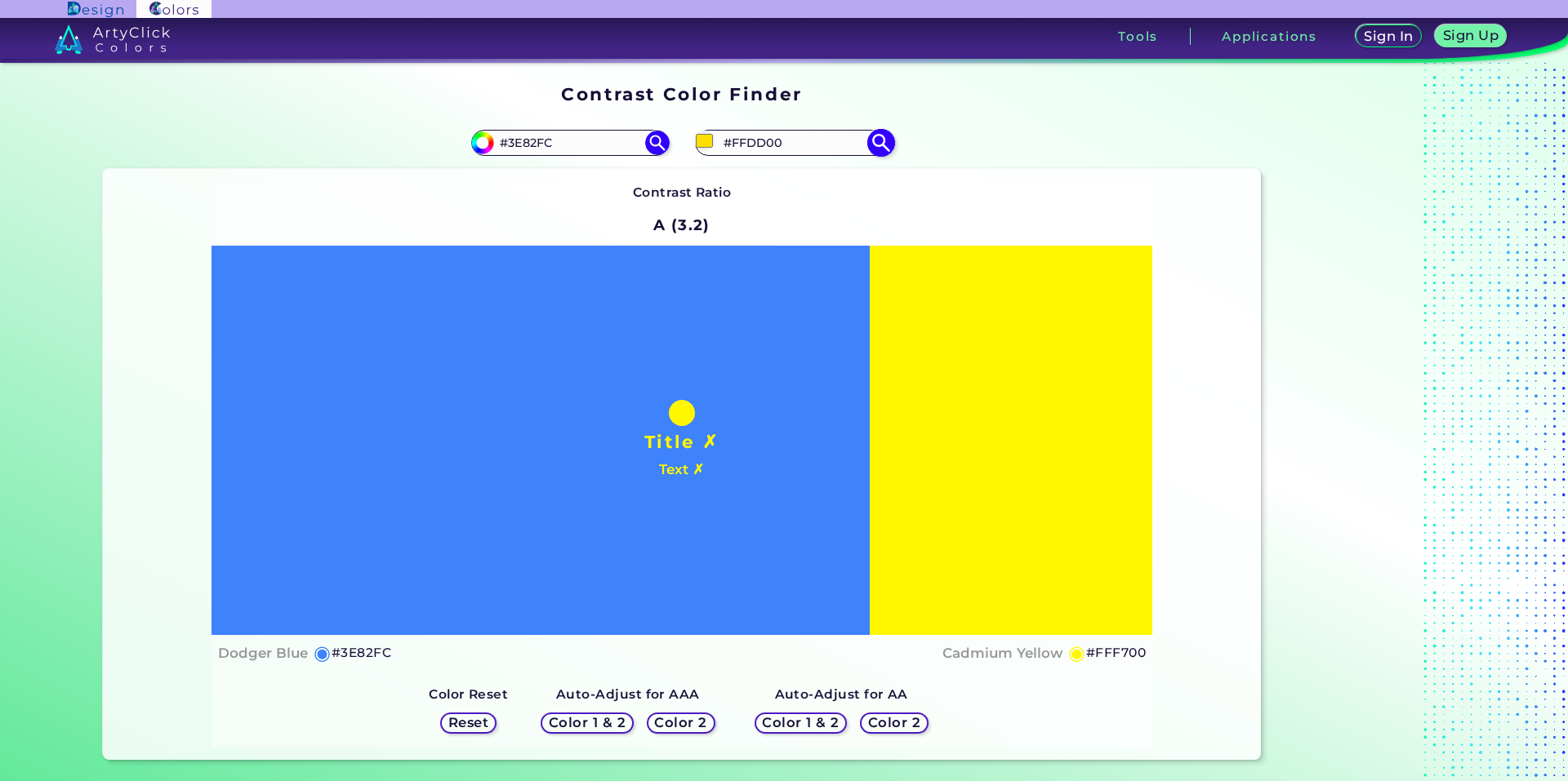
type input "#FFD500"
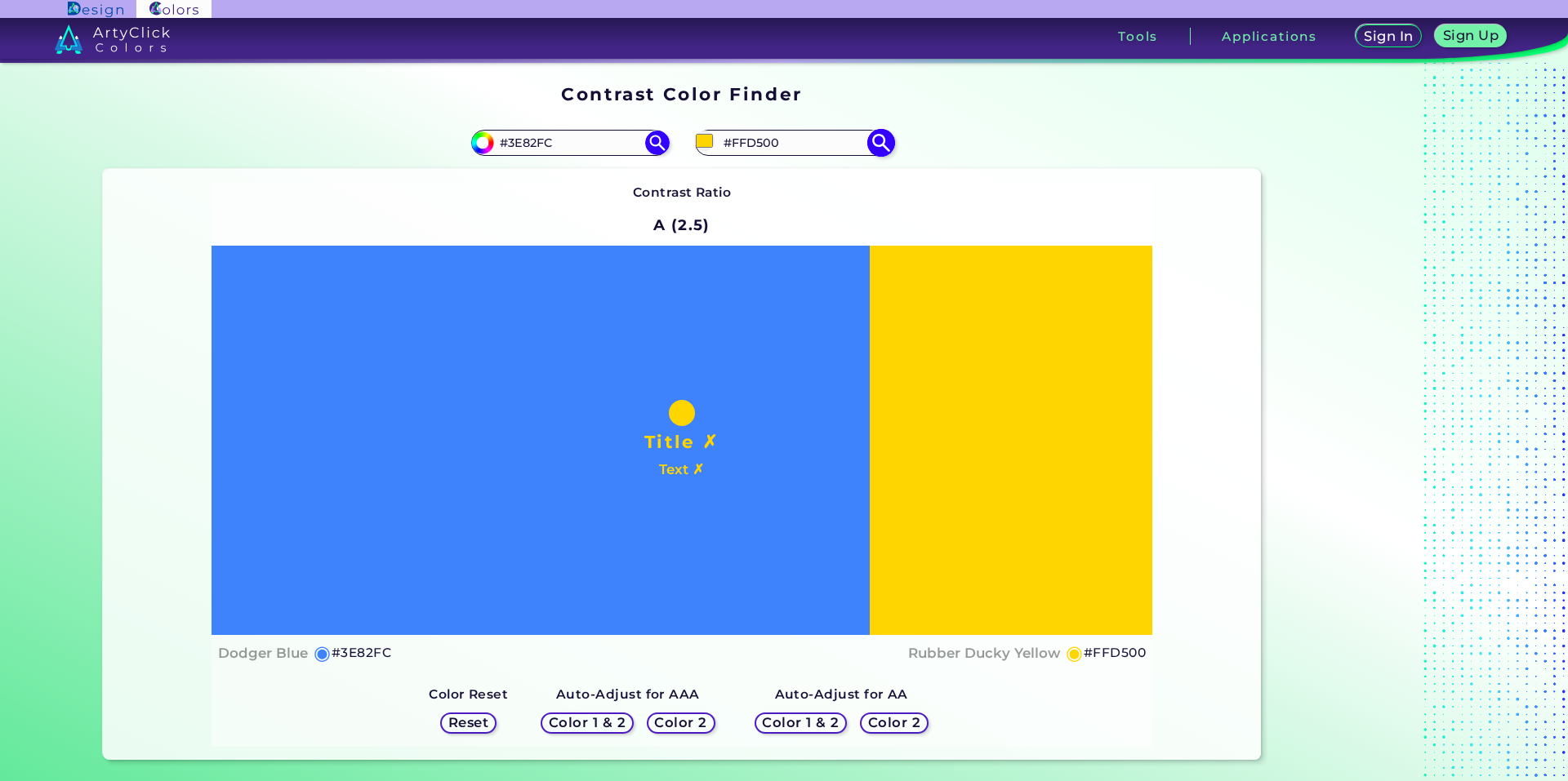
type input "#ffc800"
type input "#FFC800"
type input "#ffbb00"
type input "#FFBB00"
type input "#ffae00"
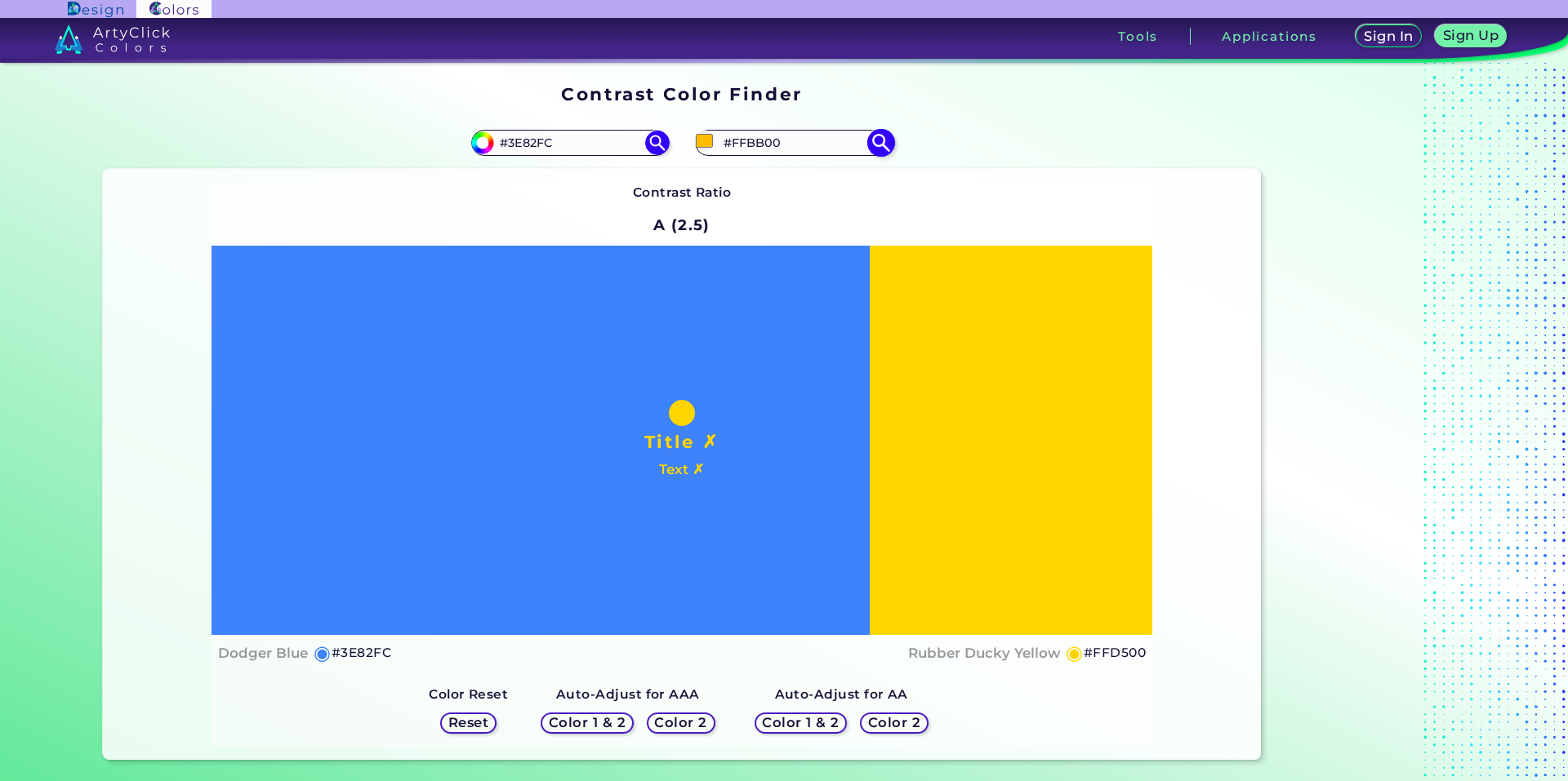
type input "#FFAE00"
type input "#ffa200"
type input "#FFA200"
type input "#ff9500"
type input "#FF9500"
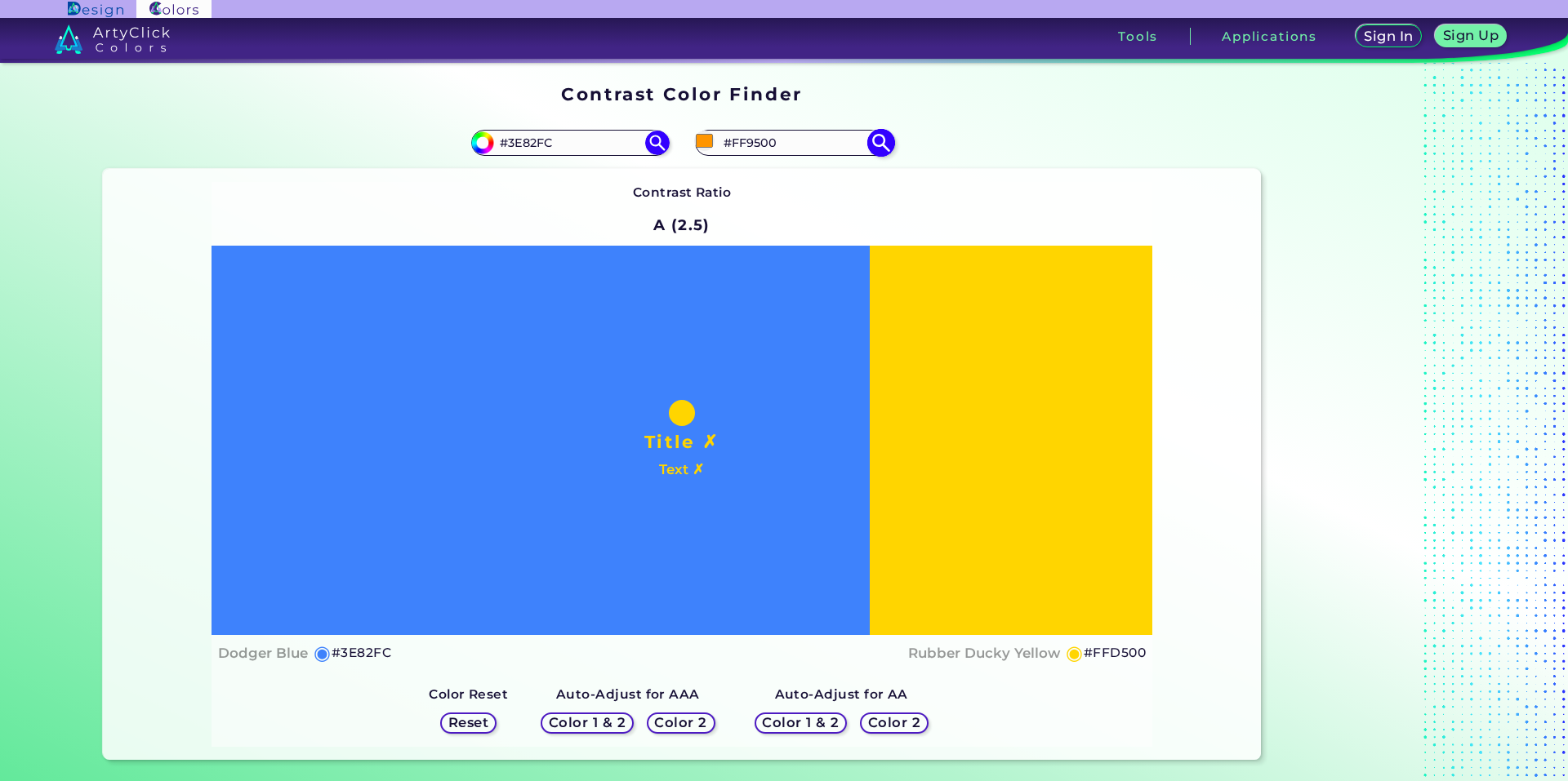
type input "#ff8800"
type input "#FF8800"
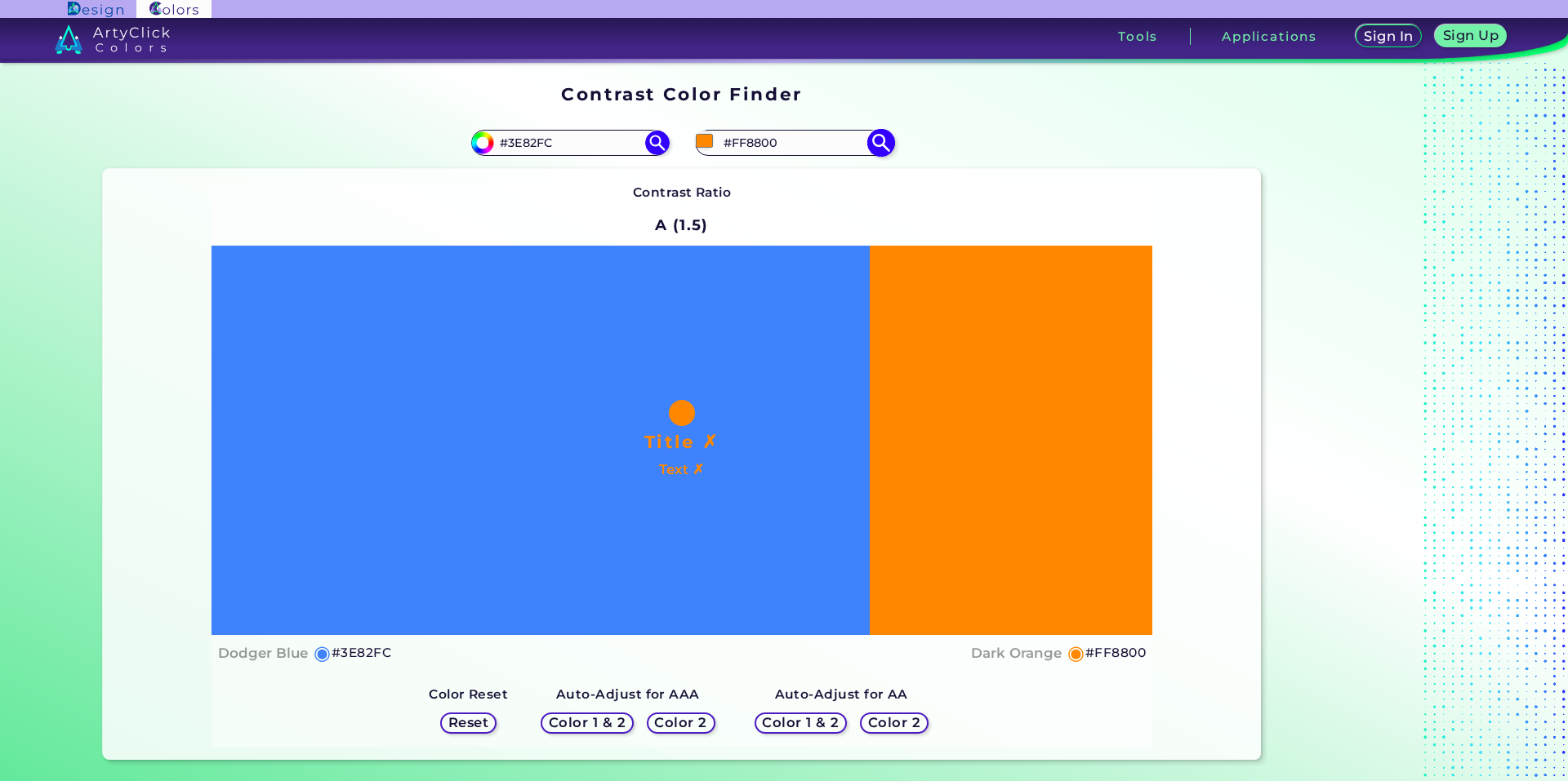
type input "#ff7b00"
type input "#FF7B00"
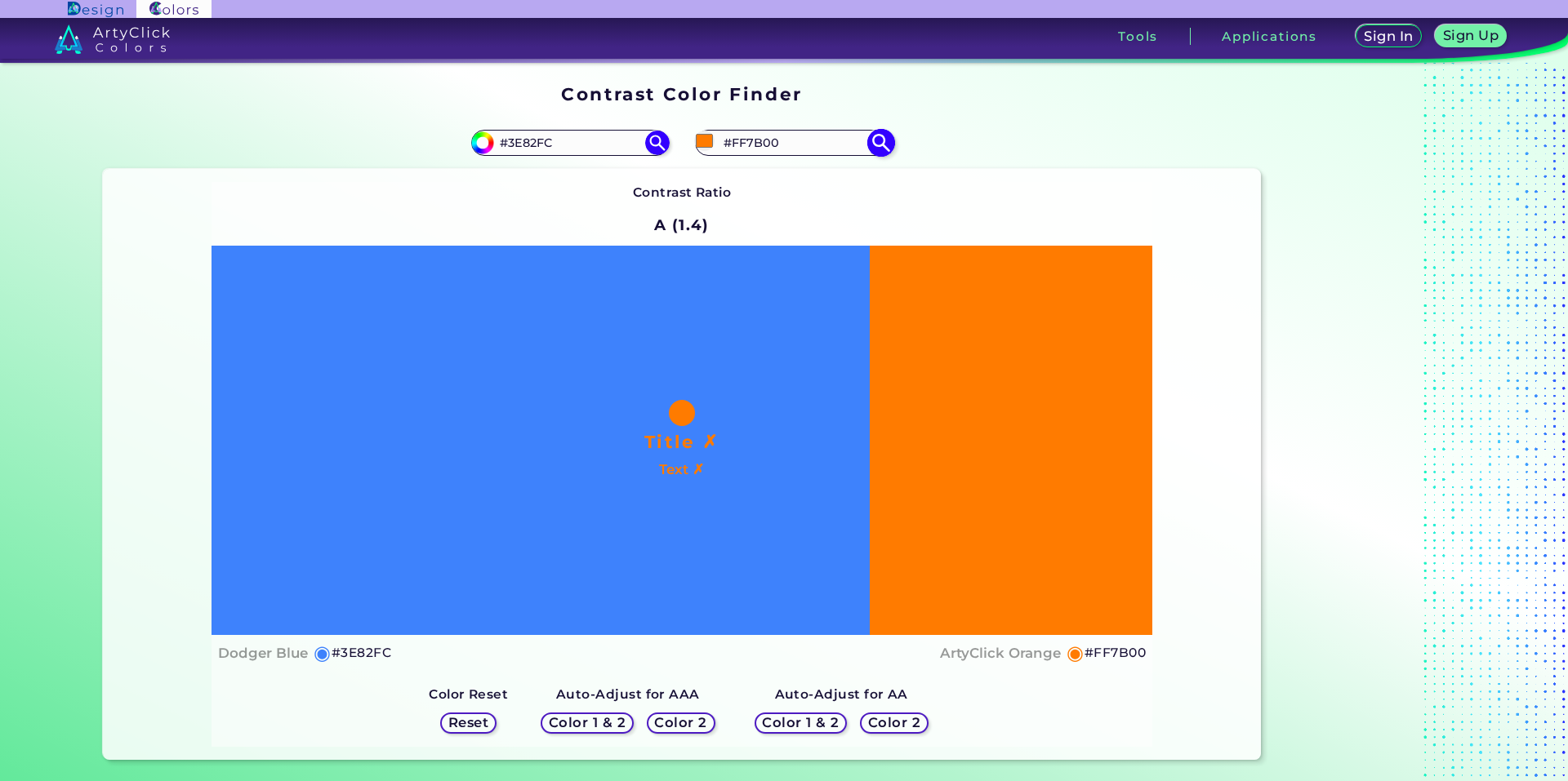
type input "#ff7300"
type input "#FF7300"
type input "#ff5900"
type input "#FF5900"
type input "#ff4d00"
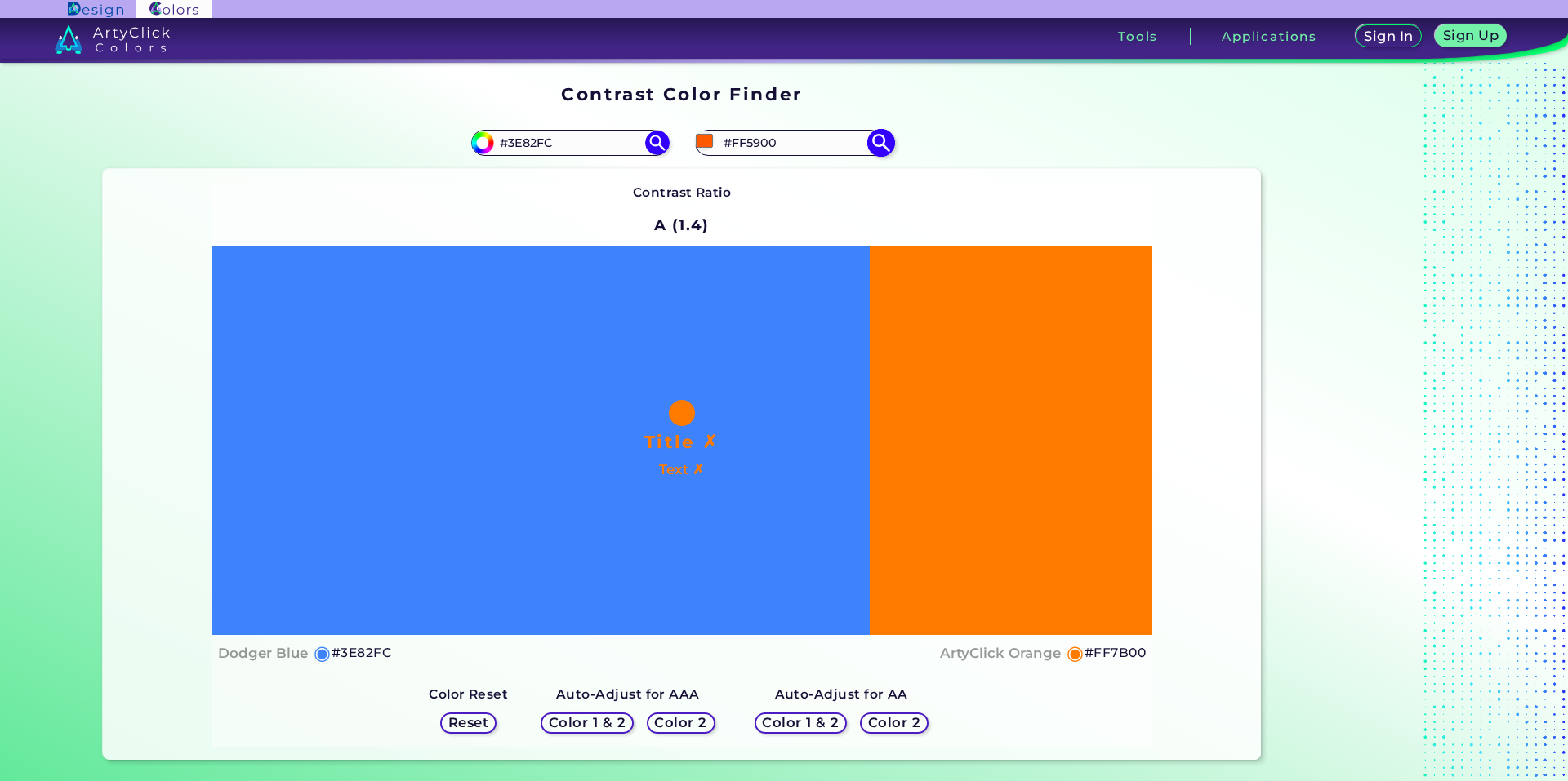
type input "#FF4D00"
type input "#ff3300"
type input "#FF3300"
type input "#ff1100"
type input "#FF1100"
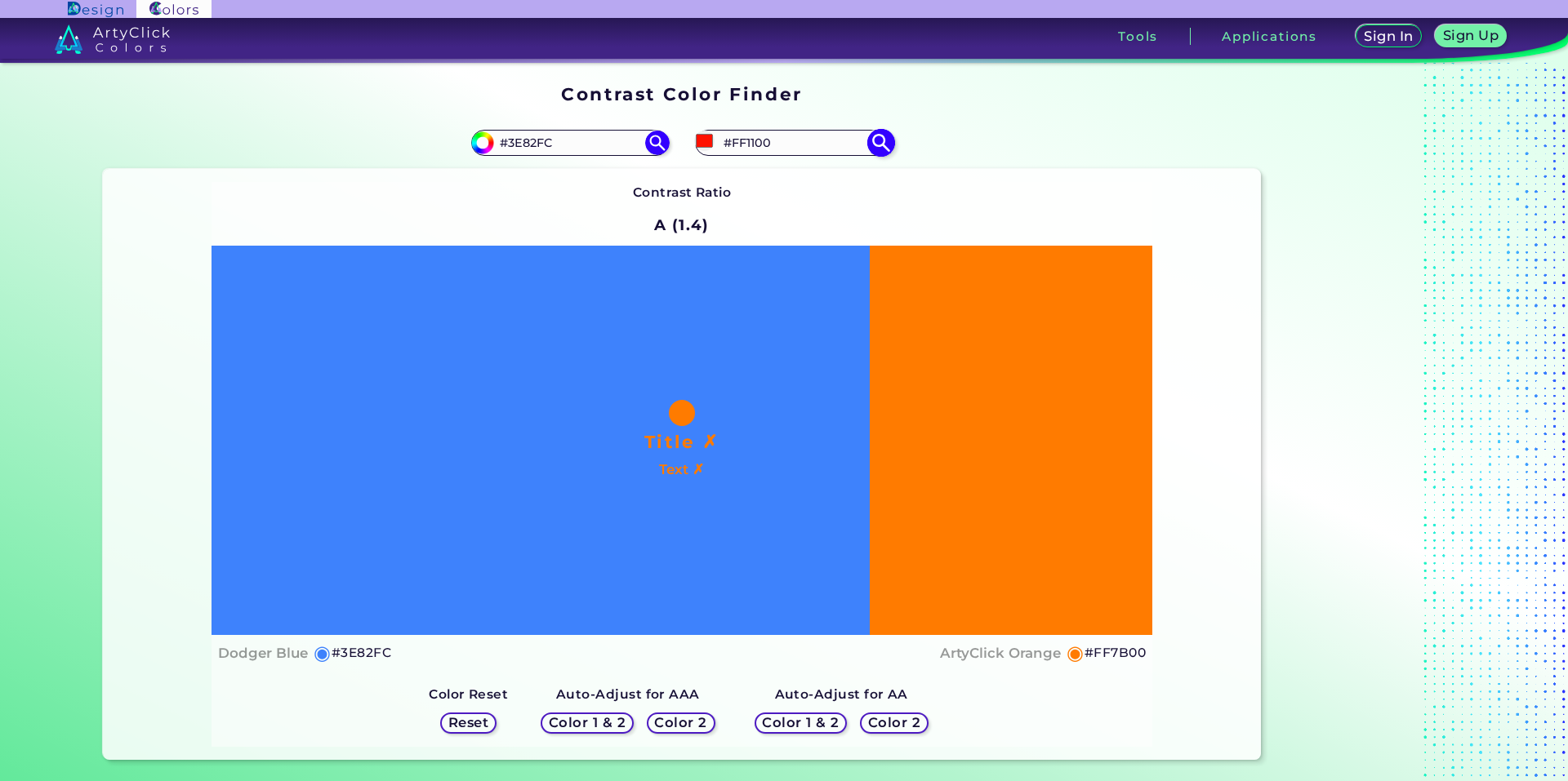
type input "#ff0000"
type input "#FF0000"
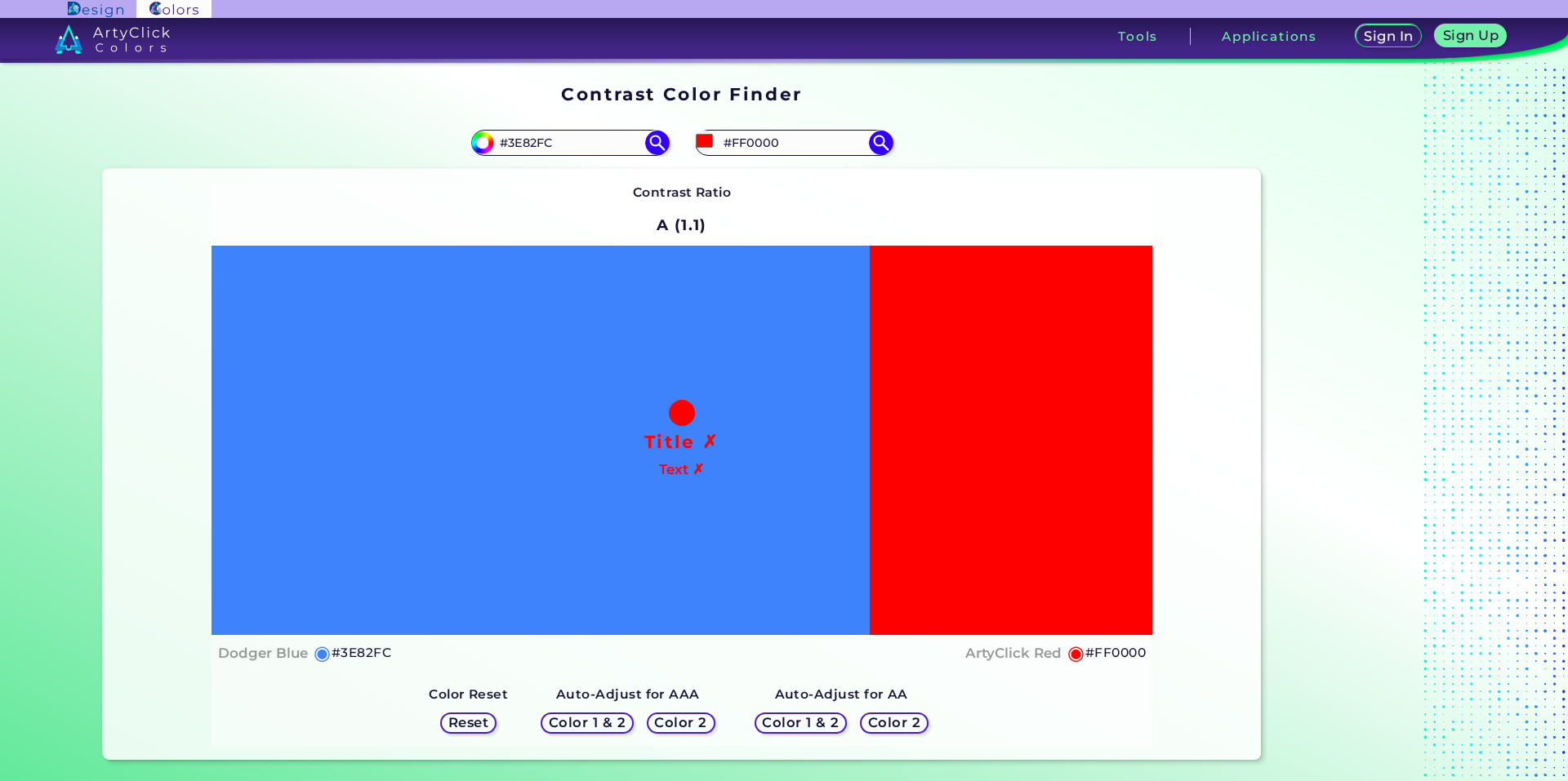
click at [1017, 154] on div "#ff0000 #FF0000" at bounding box center [971, 143] width 579 height 52
click at [831, 139] on input "#FF0000" at bounding box center [794, 143] width 152 height 22
click at [874, 142] on img at bounding box center [881, 143] width 29 height 29
click at [768, 153] on input "#FF0000" at bounding box center [794, 143] width 152 height 22
click at [703, 143] on input "#ff0000" at bounding box center [704, 141] width 20 height 20
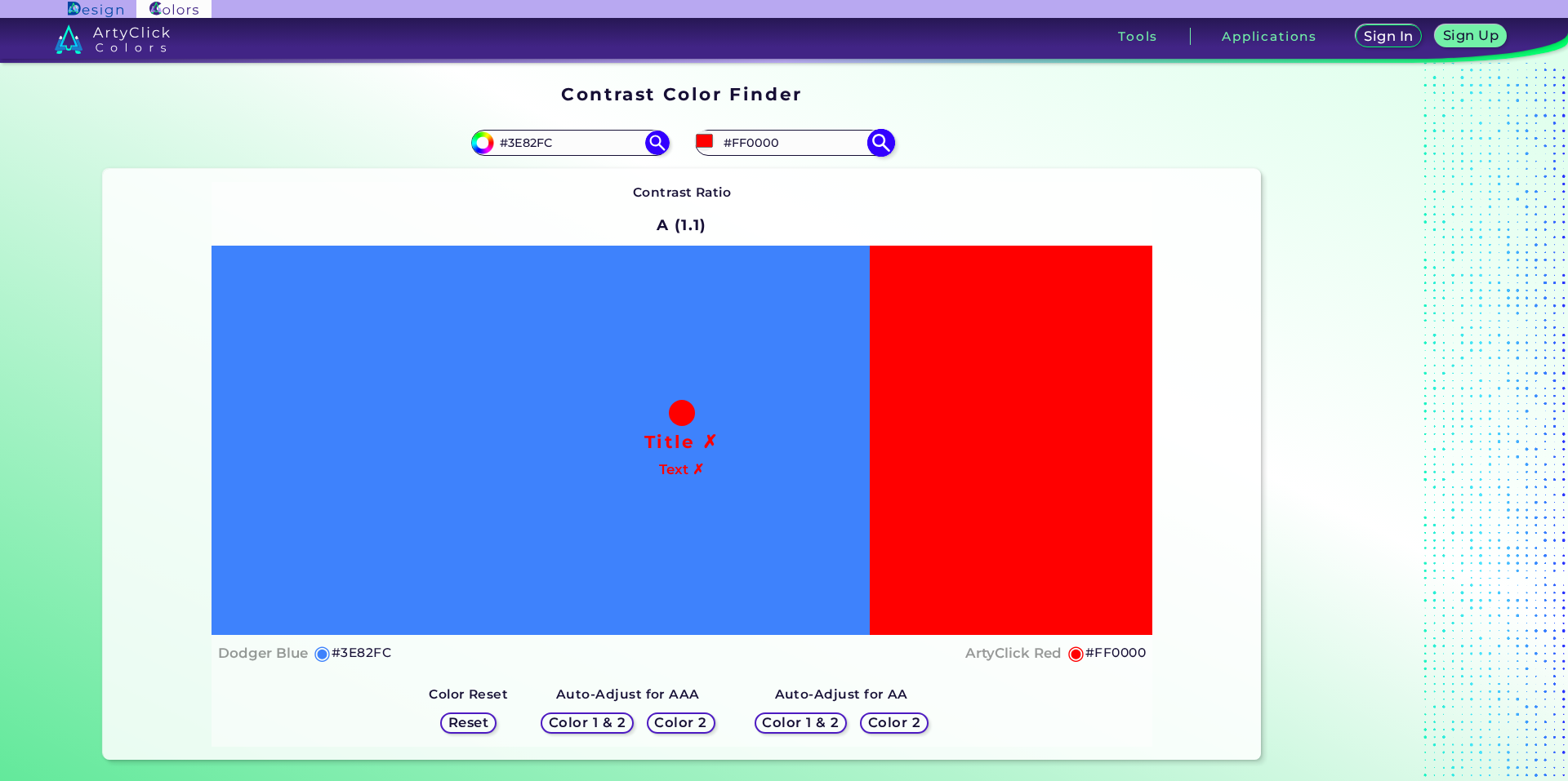
click at [718, 147] on input "#FF0000" at bounding box center [794, 143] width 152 height 22
click at [695, 147] on input "#ff0000" at bounding box center [704, 141] width 20 height 20
type input "#fb00ff"
type input "#FB00FF"
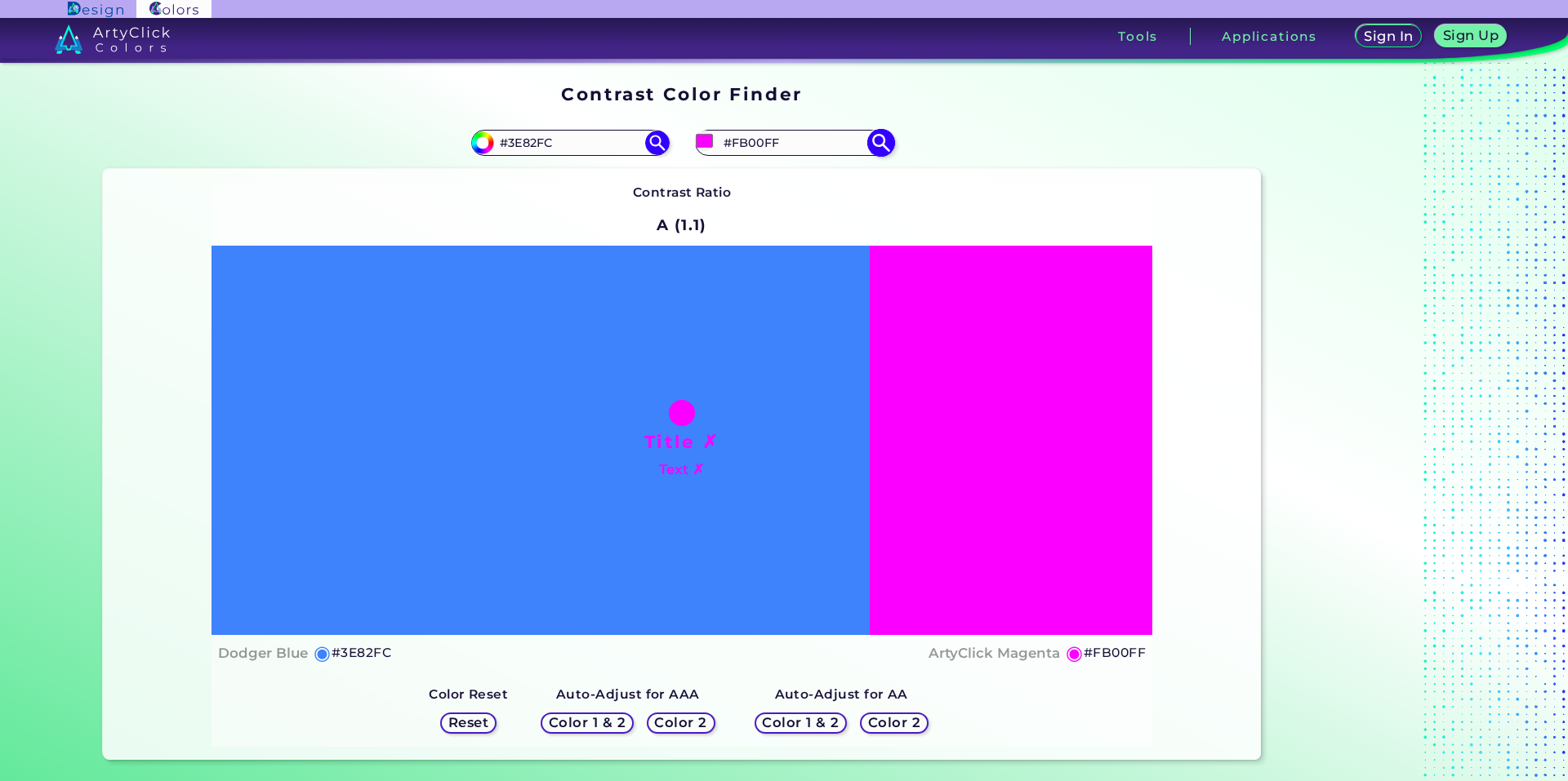
type input "#ee00ff"
type input "#EE00FF"
type input "#e100ff"
type input "#E100FF"
type input "#d400ff"
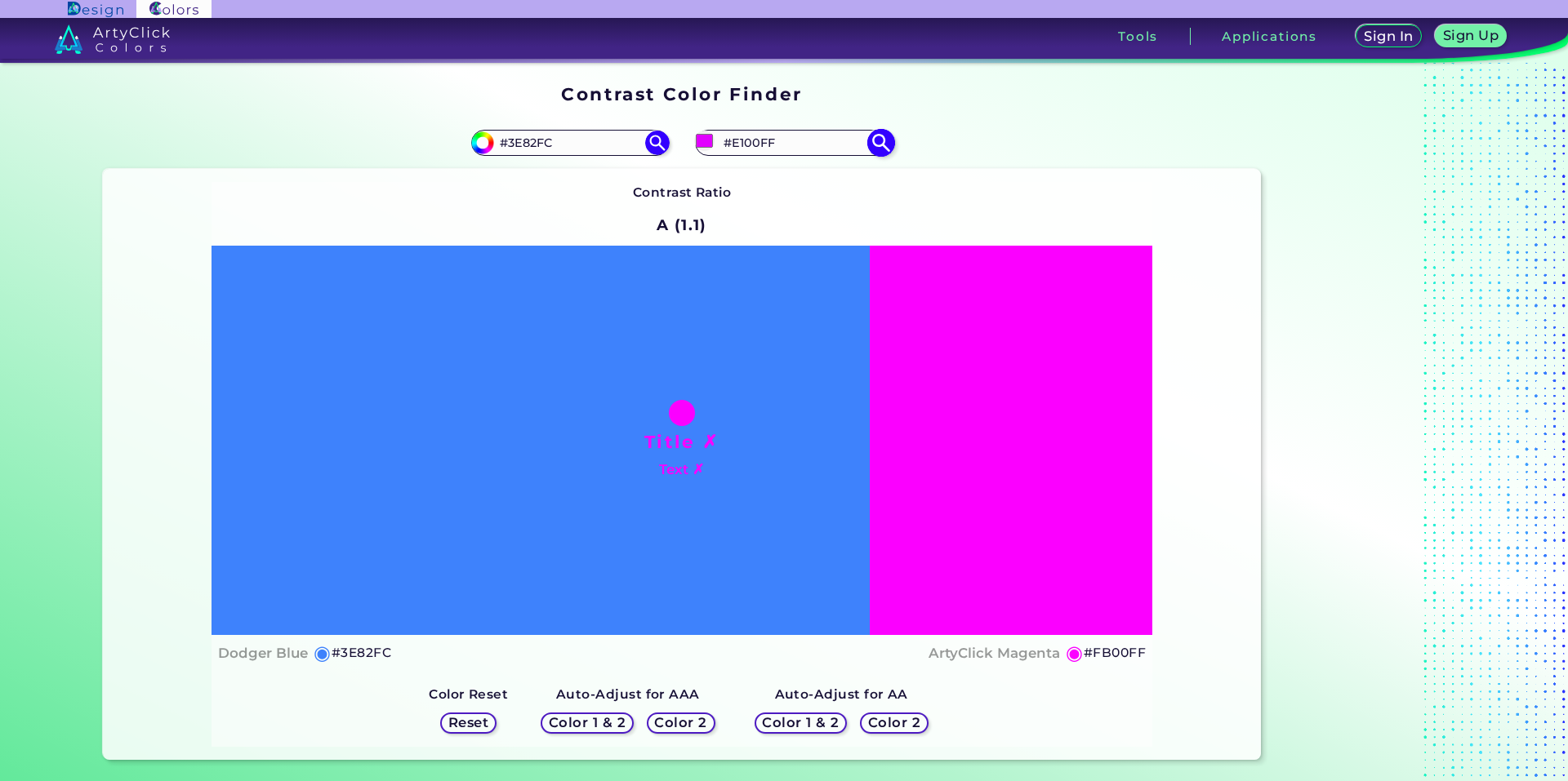
type input "#D400FF"
type input "#c800ff"
type input "#C800FF"
type input "#bb00ff"
type input "#BB00FF"
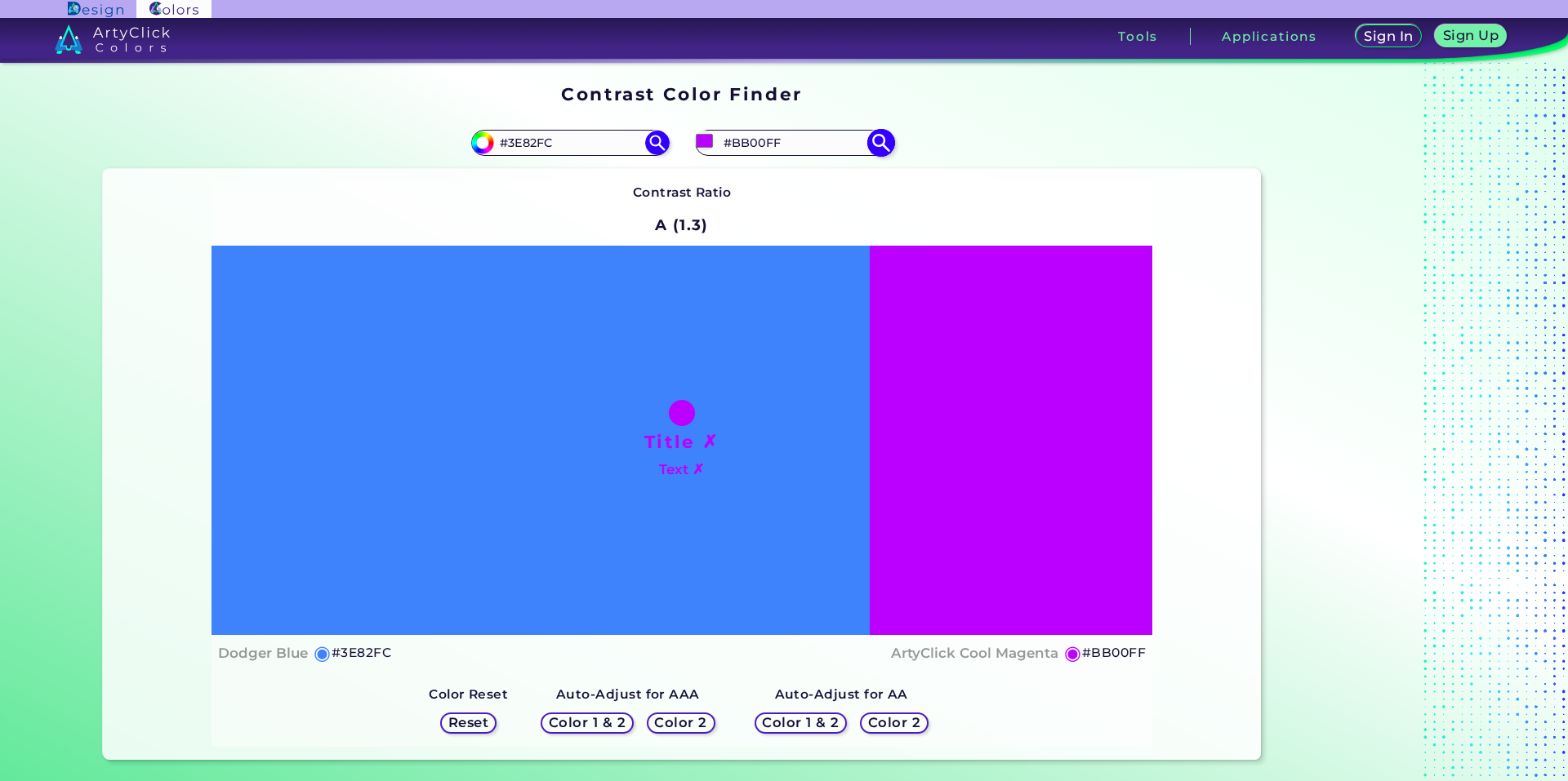
type input "#ae00ff"
type input "#AE00FF"
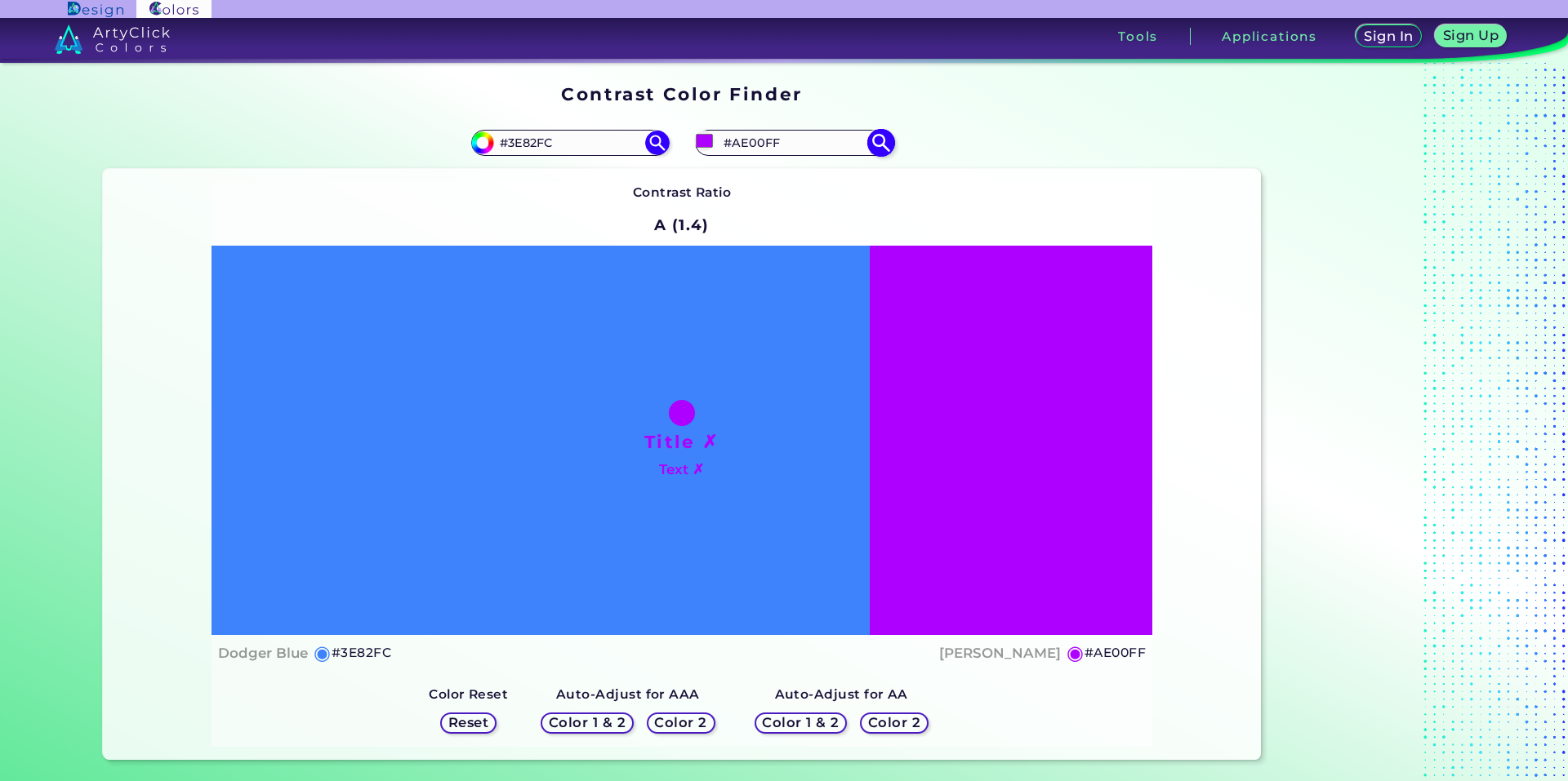
type input "#a600ff"
type input "#A600FF"
type input "#9900ff"
type input "#9900FF"
type input "#8c00ff"
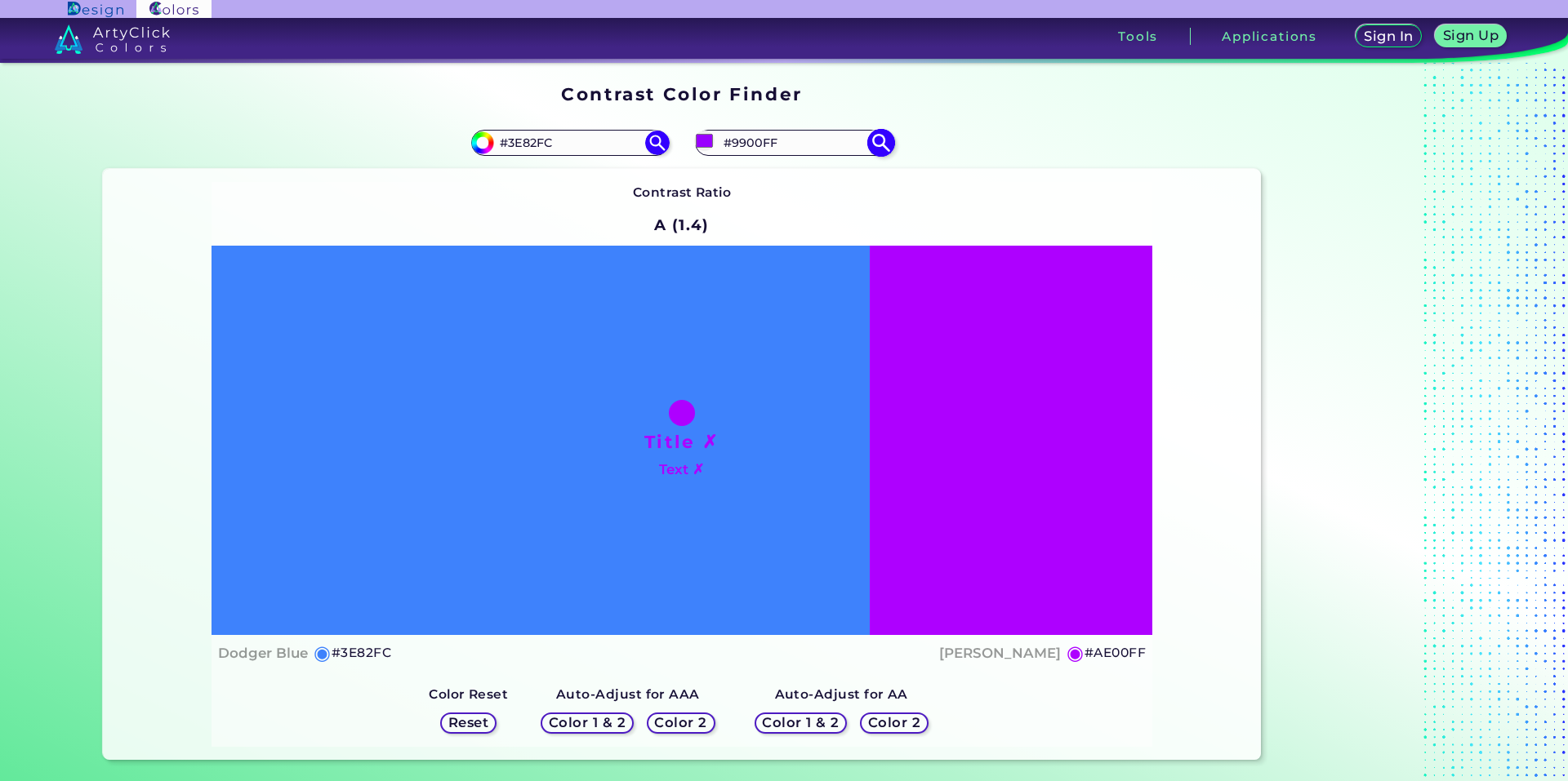
type input "#8C00FF"
type input "#8000ff"
type input "#8000FF"
type input "#7300ff"
type input "#7300FF"
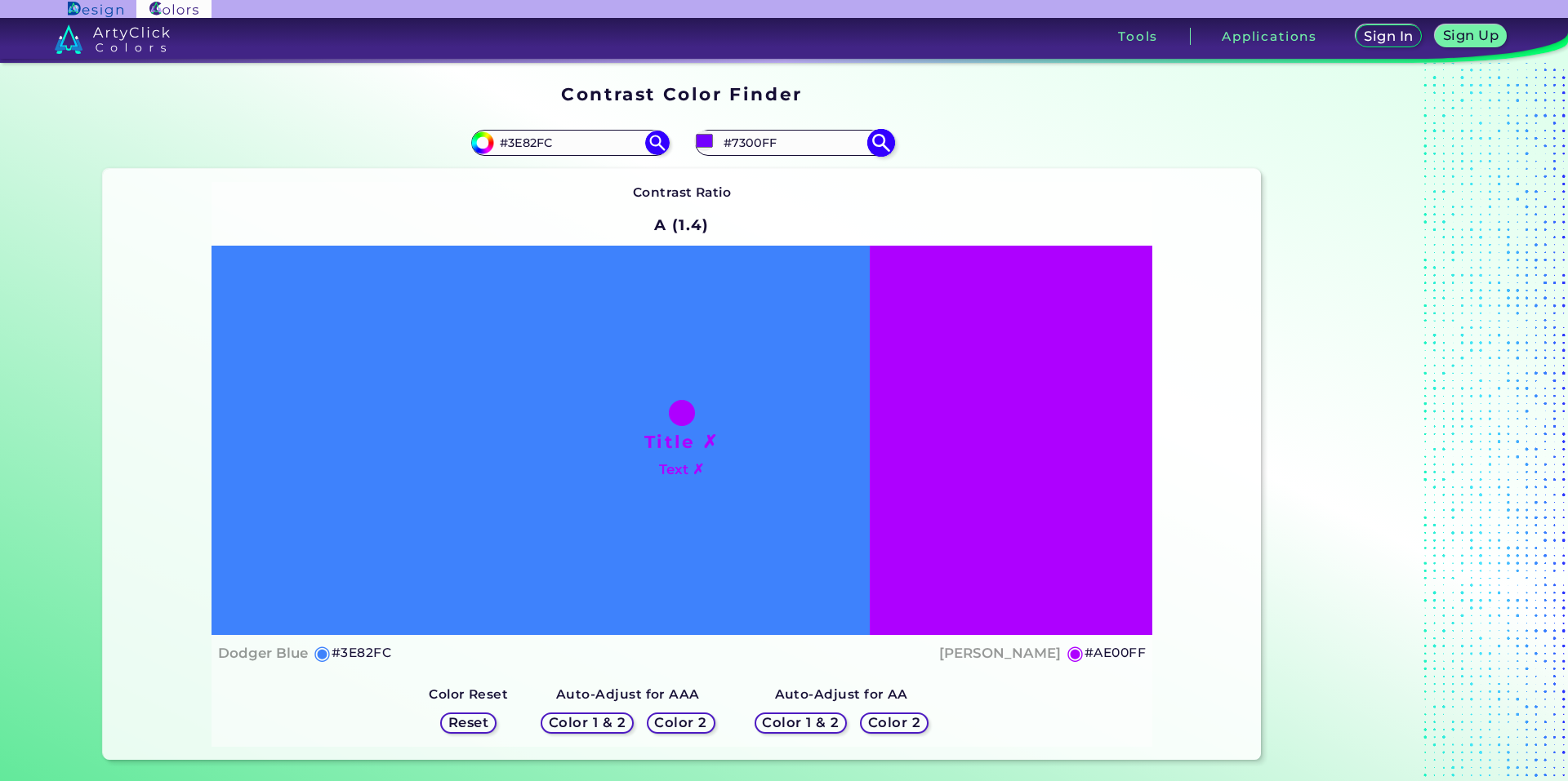
type input "#6600ff"
type input "#6600FF"
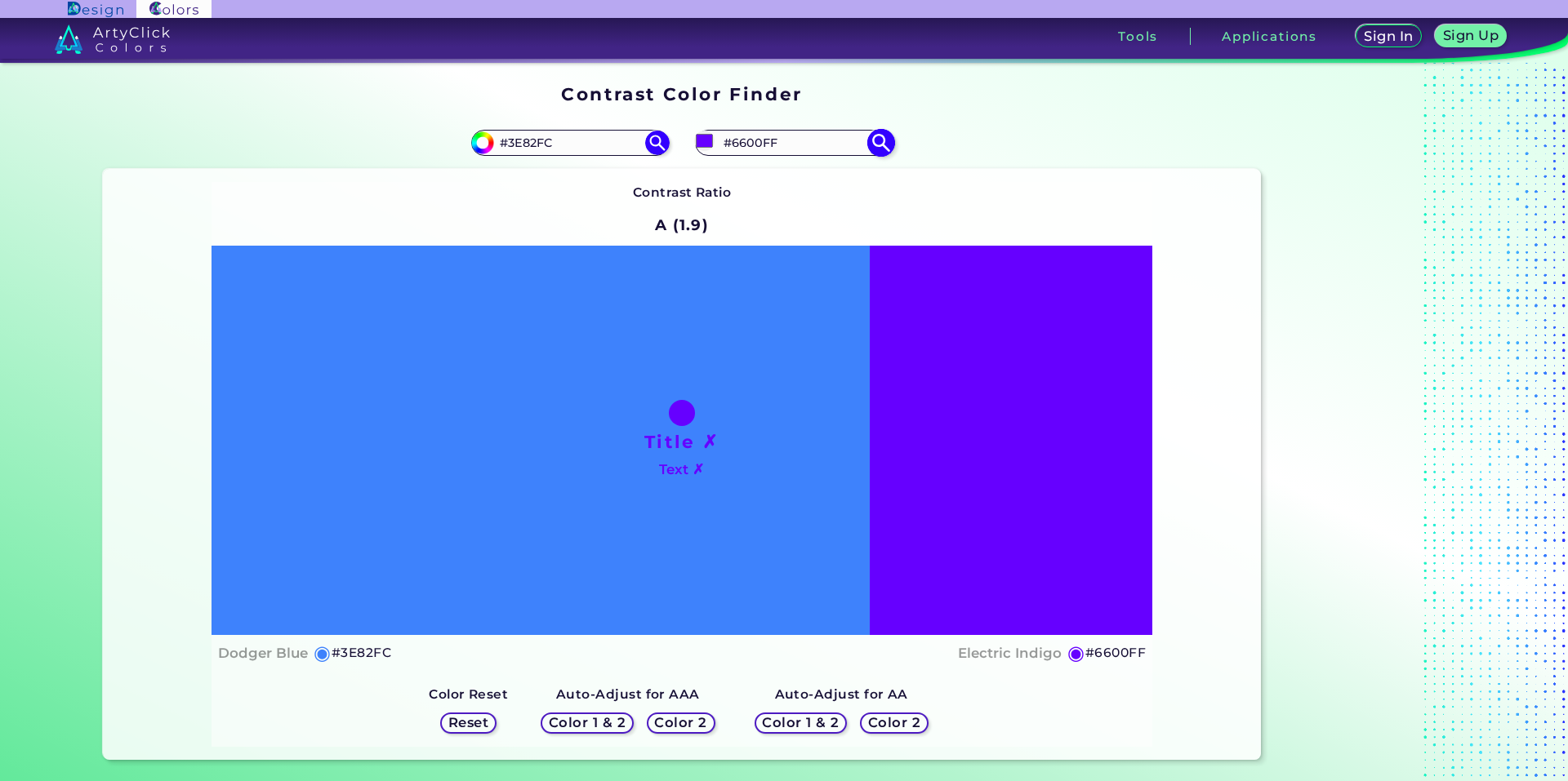
type input "#5900ff"
type input "#5900FF"
type input "#4c00ff"
type input "#4C00FF"
type input "#4400ff"
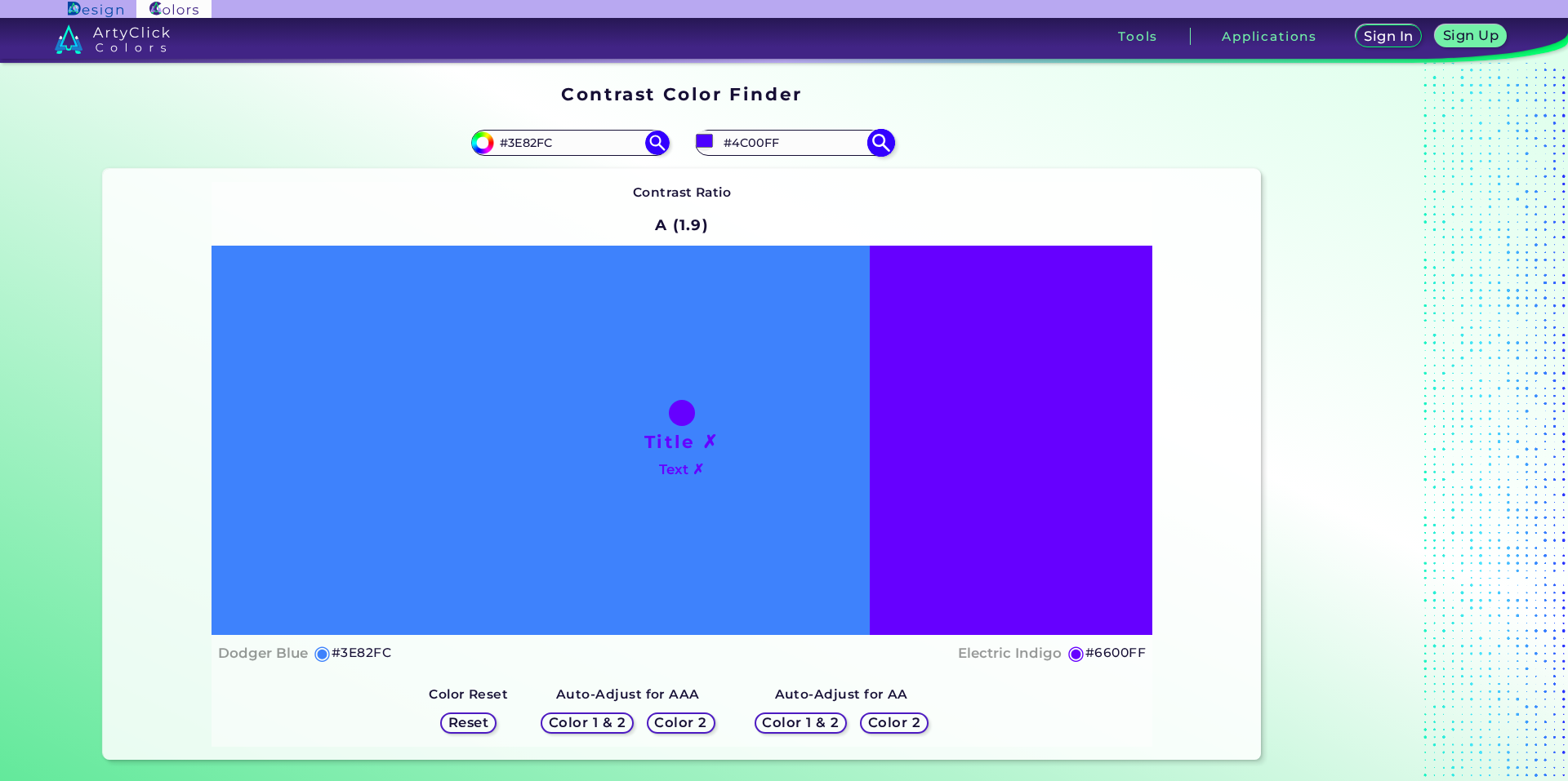
type input "#4400FF"
type input "#3700ff"
type input "#3700FF"
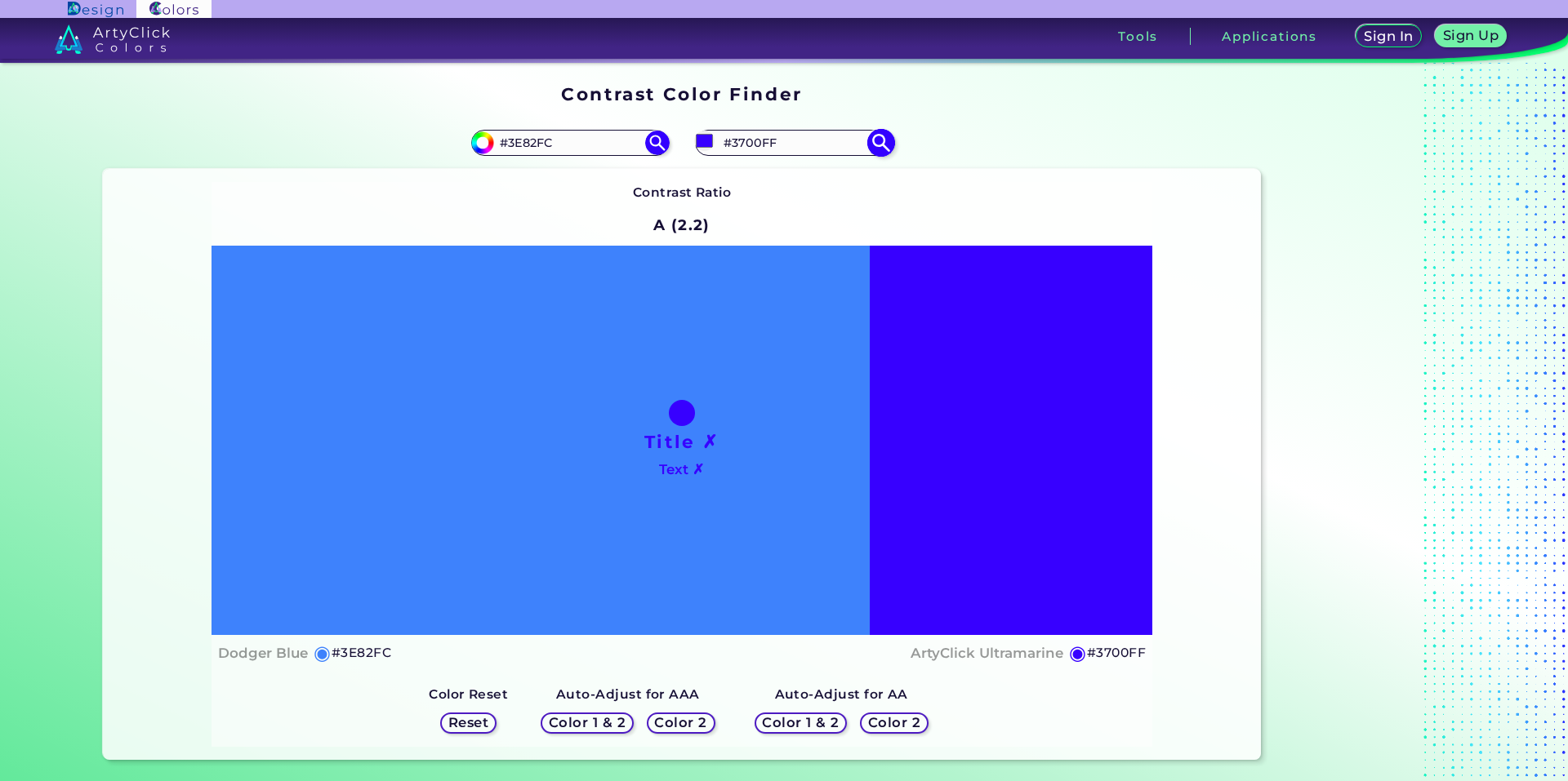
type input "#2b00ff"
type input "#2B00FF"
type input "#1e00ff"
type input "#1E00FF"
type input "#1100ff"
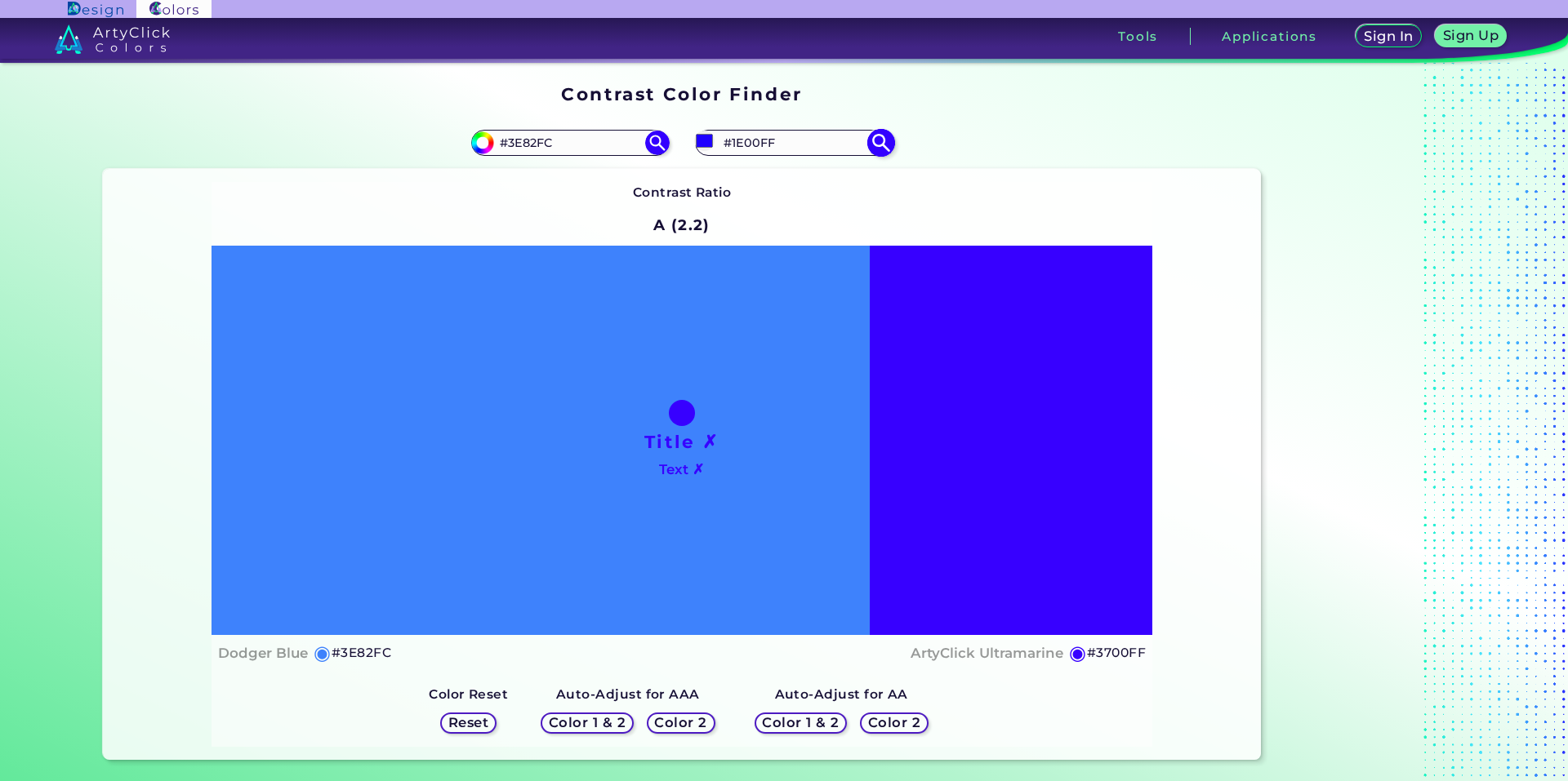
type input "#1100FF"
type input "#0400ff"
type input "#0400FF"
type input "#0008ff"
type input "#0008FF"
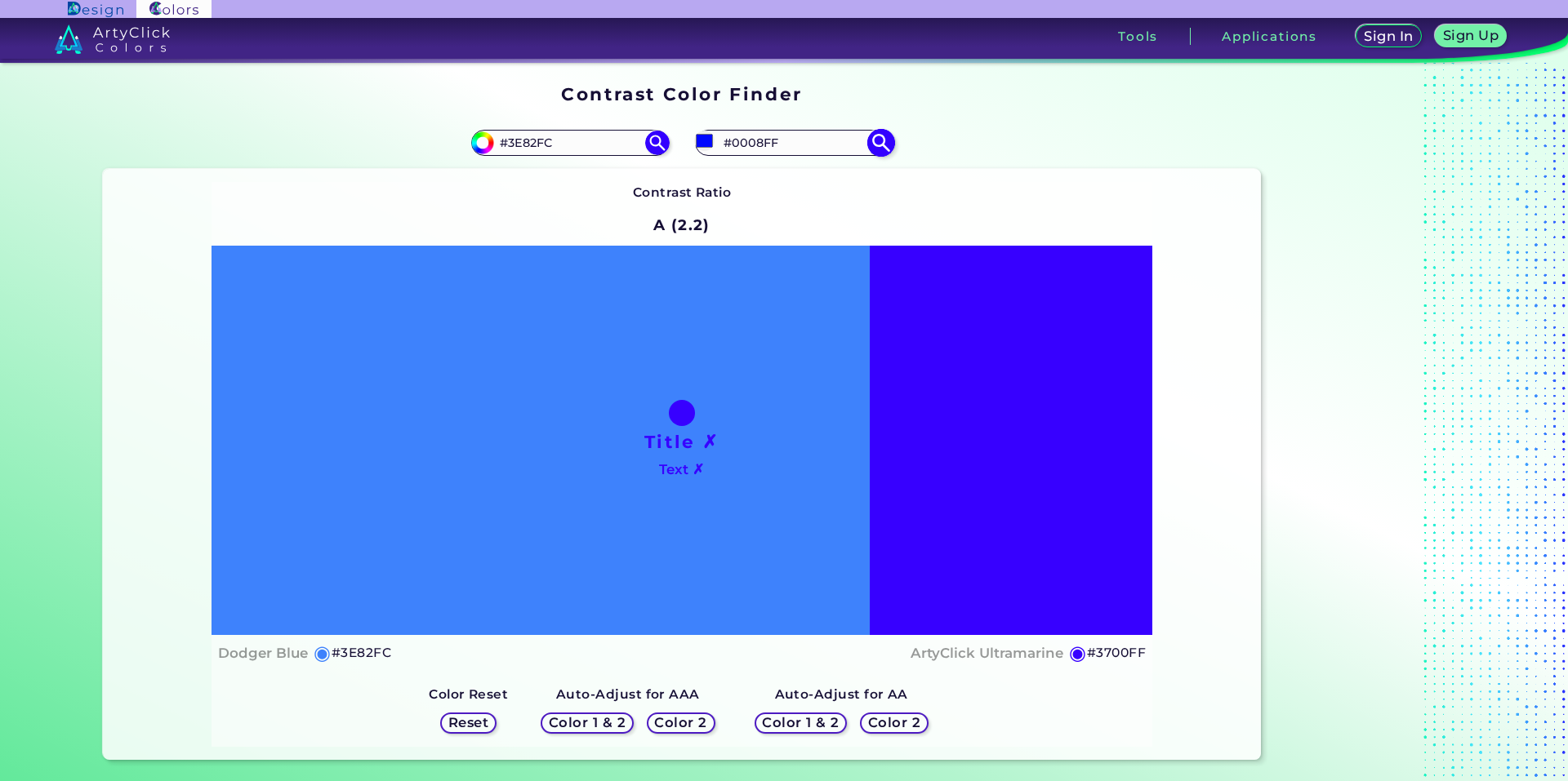
type input "#0011ff"
type input "#0011FF"
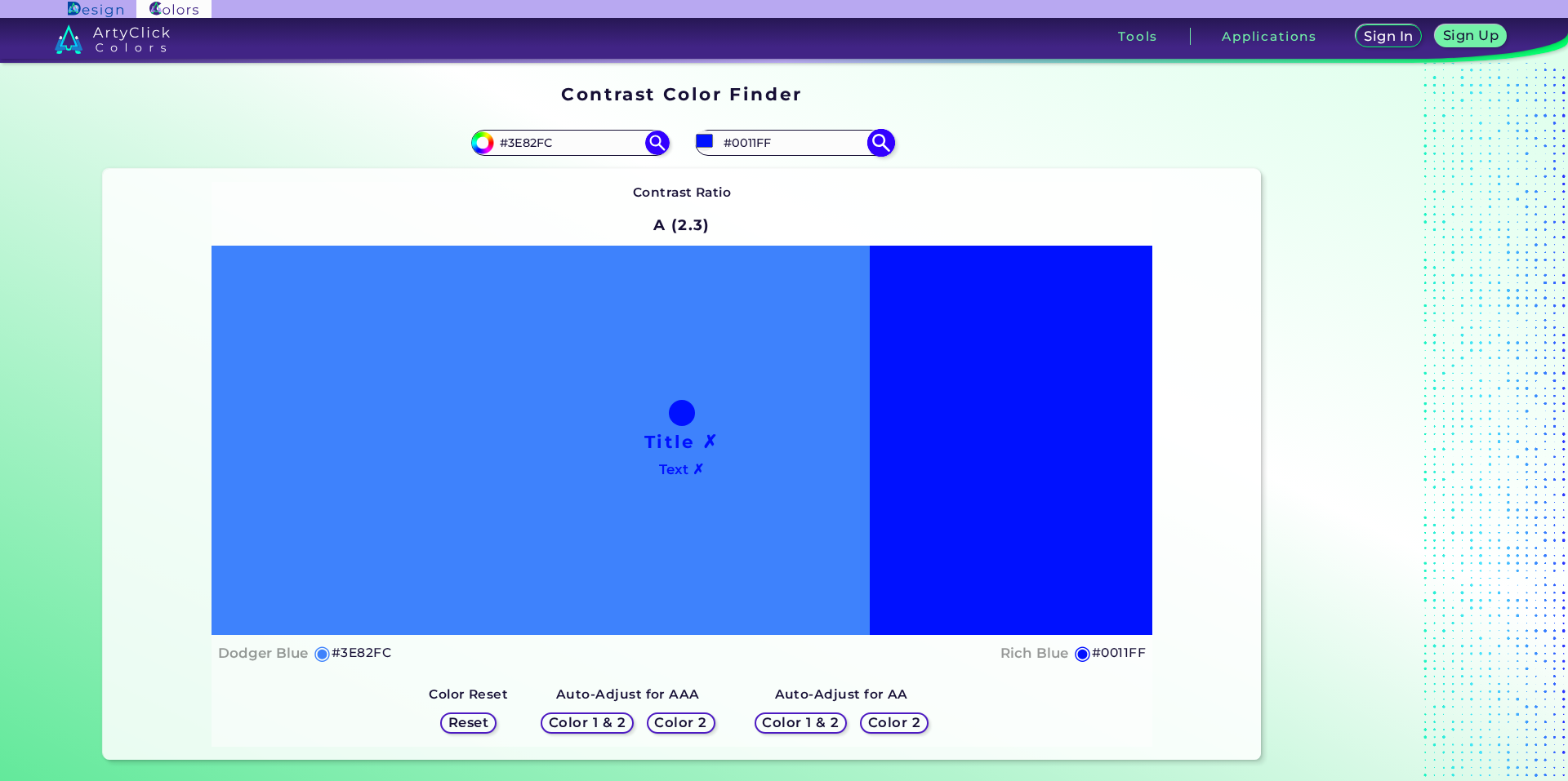
type input "#001eff"
type input "#001EFF"
type input "#002aff"
type input "#002AFF"
type input "#0033ff"
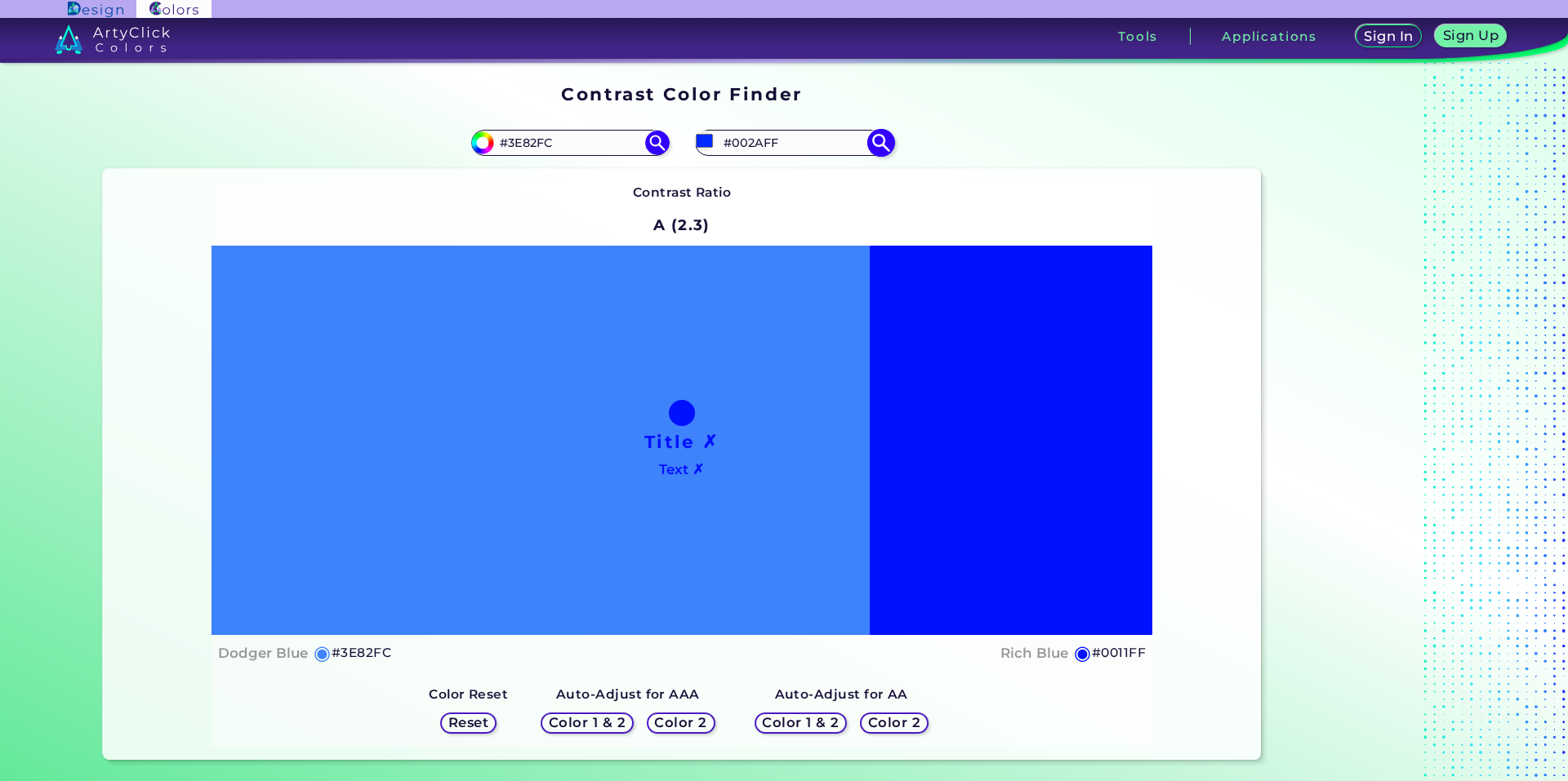
type input "#0033FF"
type input "#0040ff"
type input "#0040FF"
type input "#004cff"
type input "#004CFF"
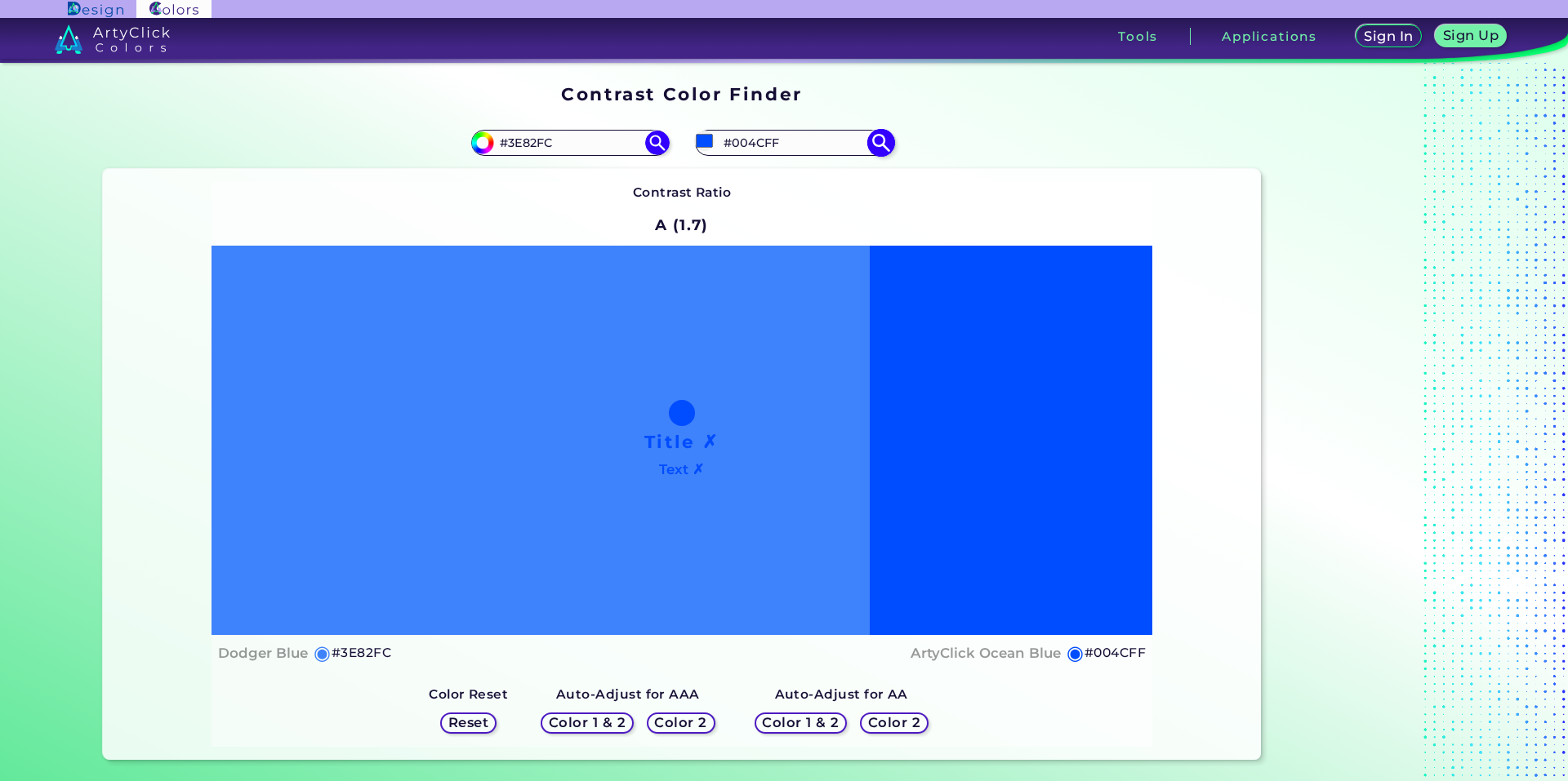
type input "#0055ff"
type input "#0055FF"
type input "#0062ff"
type input "#0062FF"
type input "#006eff"
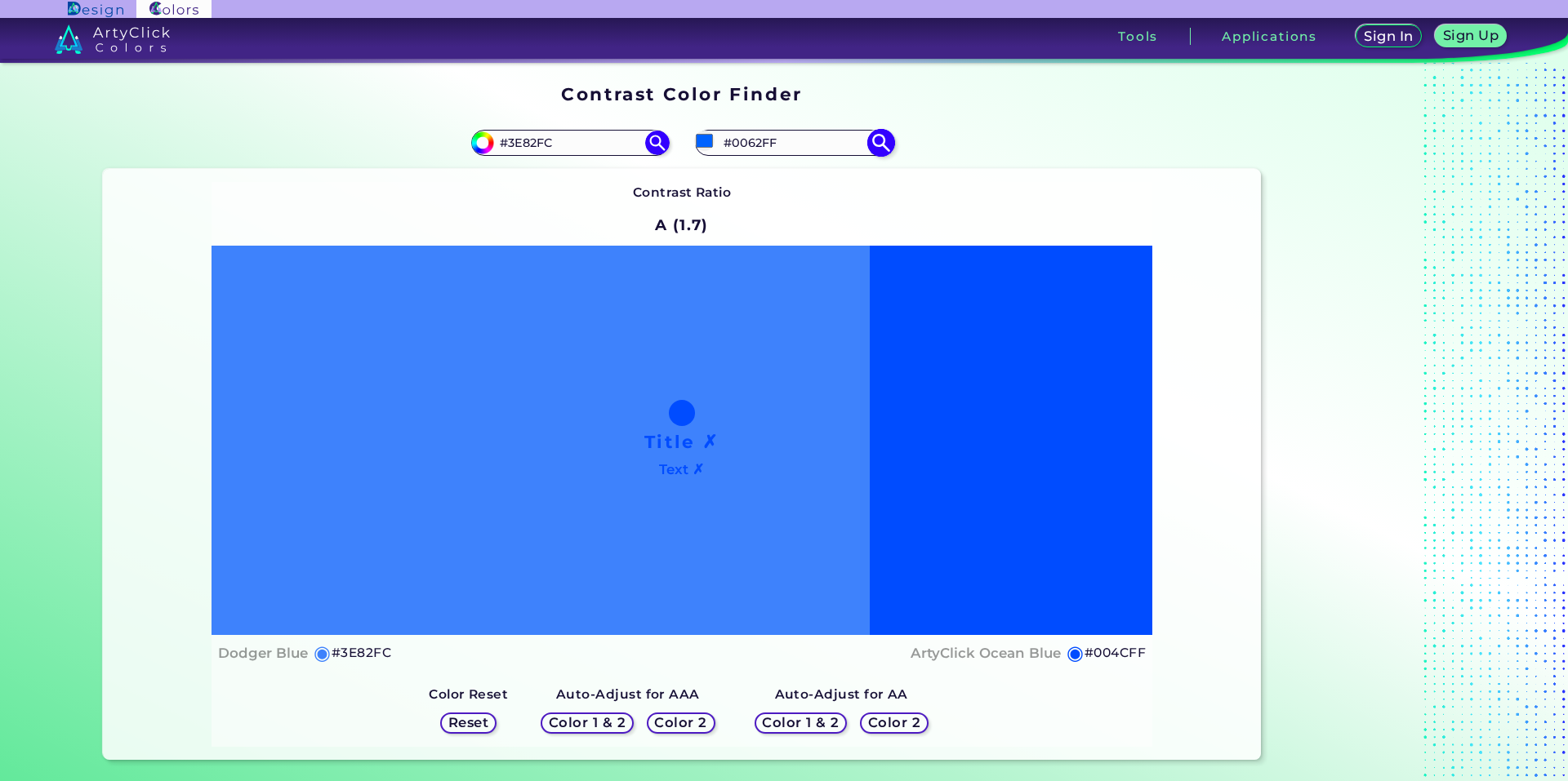
type input "#006EFF"
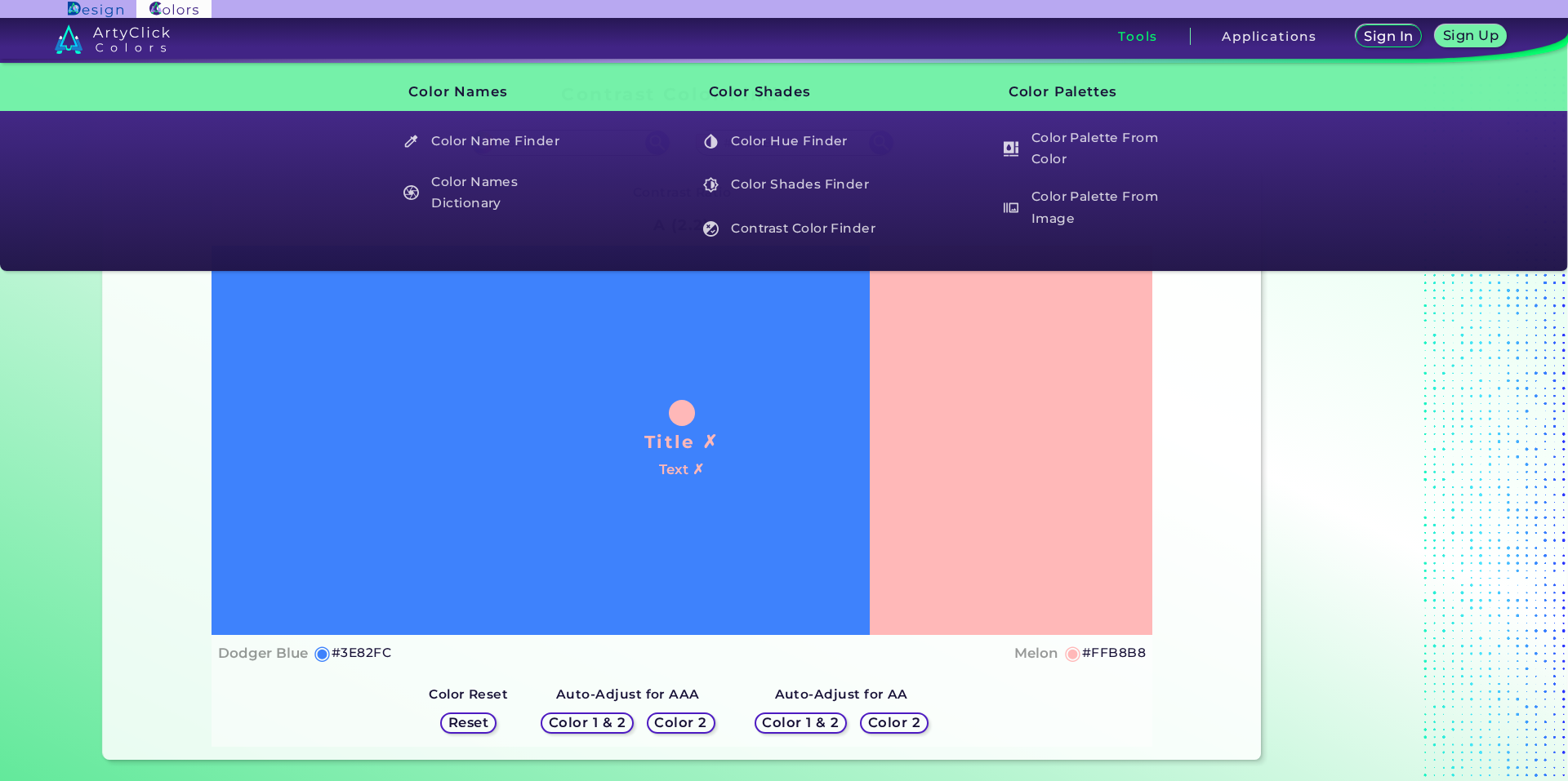
click at [1109, 33] on div "Tools" at bounding box center [1139, 37] width 104 height 17
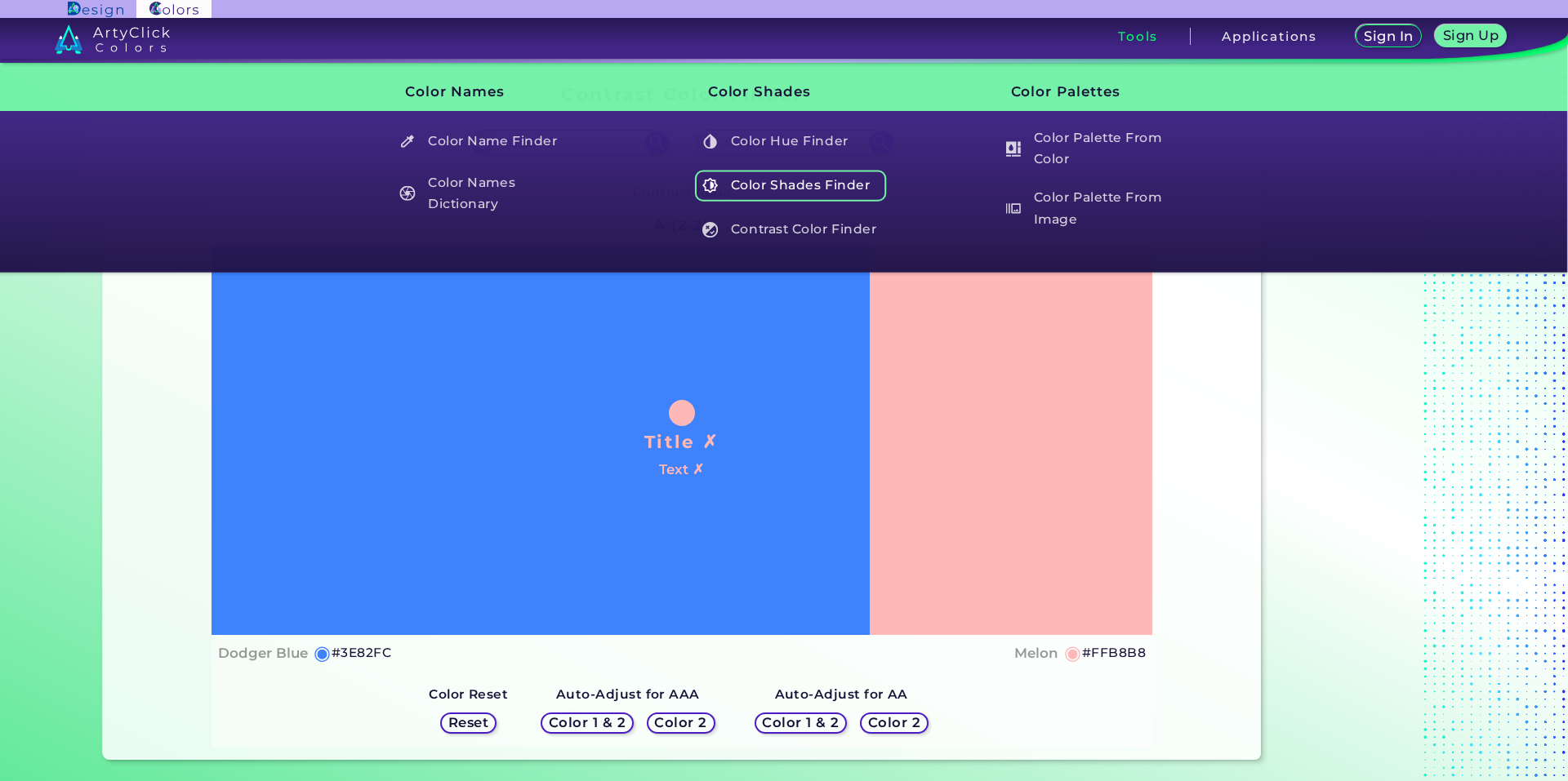
click at [768, 185] on h5 "Color Shades Finder" at bounding box center [791, 185] width 192 height 31
